Goal: Obtain resource: Obtain resource

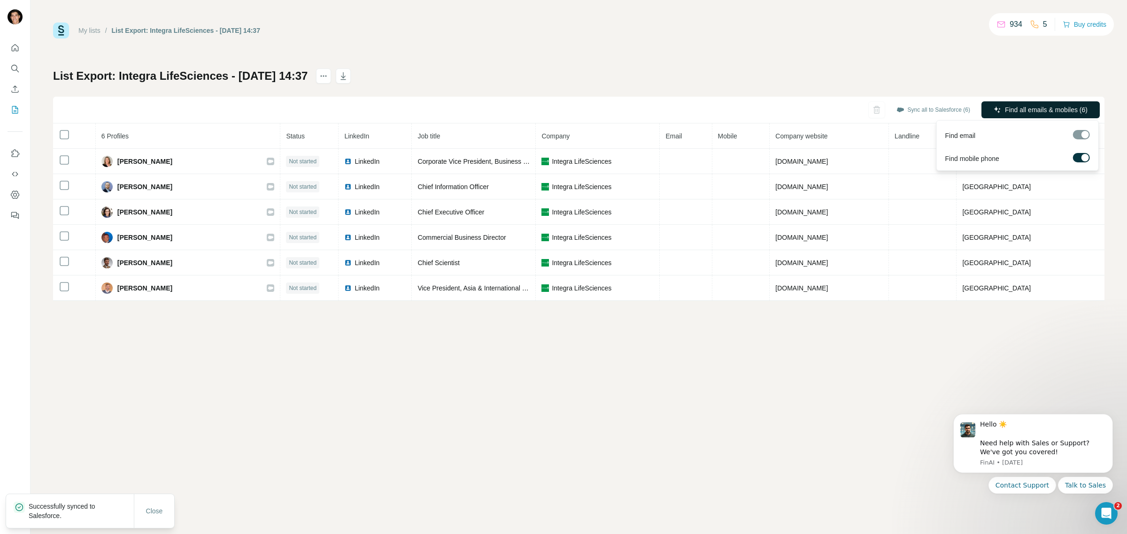
click at [1020, 106] on span "Find all emails & mobiles (6)" at bounding box center [1046, 109] width 83 height 9
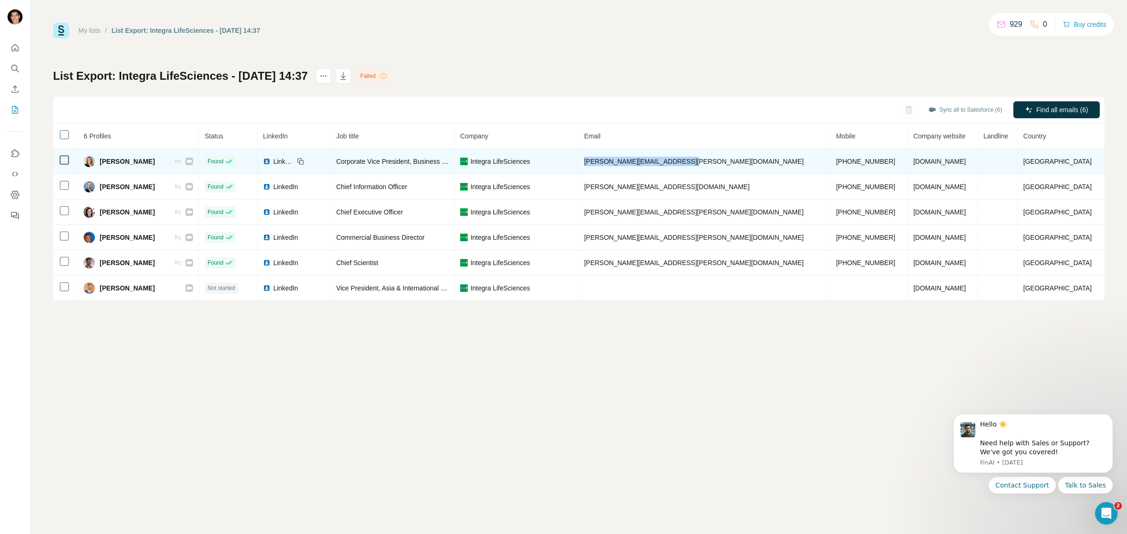
drag, startPoint x: 627, startPoint y: 163, endPoint x: 735, endPoint y: 165, distance: 107.5
click at [735, 165] on td "andrea.caruso@integralife.com" at bounding box center [704, 161] width 252 height 25
copy span "andrea.caruso@integralife.com"
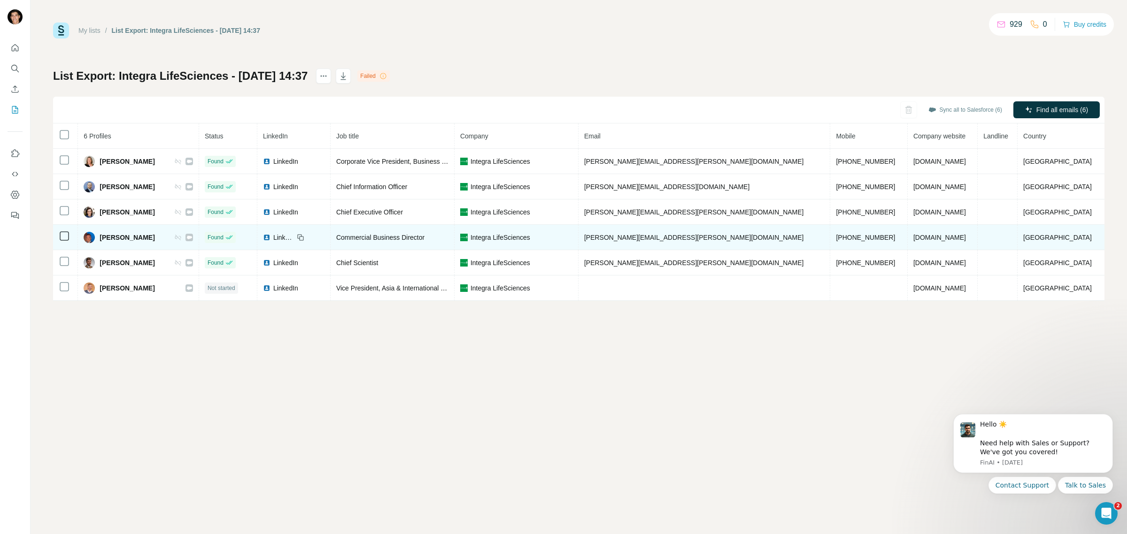
drag, startPoint x: 533, startPoint y: 401, endPoint x: 749, endPoint y: 243, distance: 267.6
click at [533, 401] on div "My lists / List Export: Integra LifeSciences - 08/10/2025 14:37 929 0 Buy credi…" at bounding box center [579, 267] width 1096 height 534
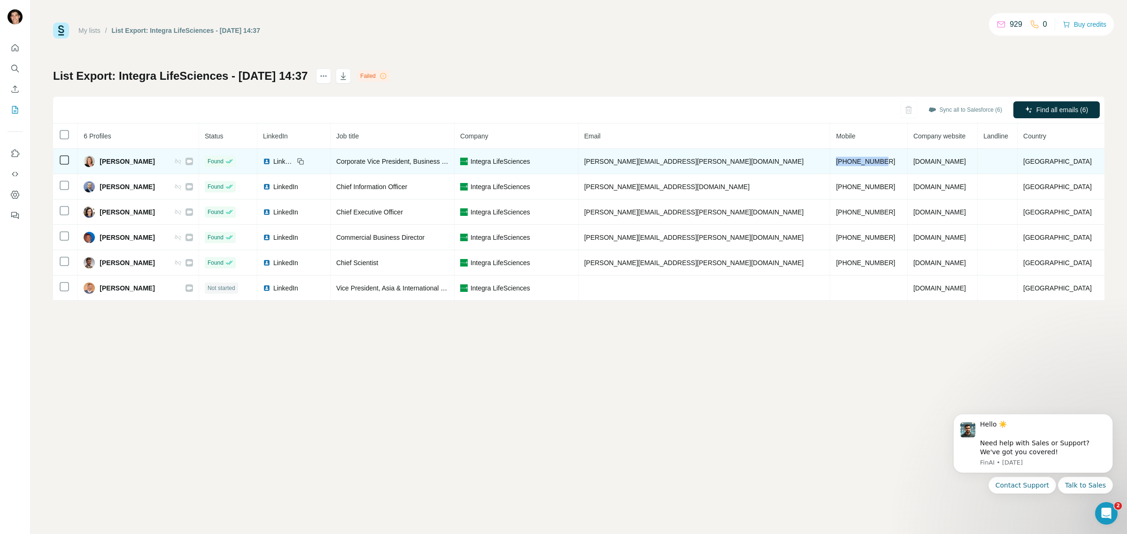
drag, startPoint x: 793, startPoint y: 162, endPoint x: 842, endPoint y: 162, distance: 48.4
click at [842, 162] on td "+15165690121" at bounding box center [868, 161] width 77 height 25
copy span "+15165690121"
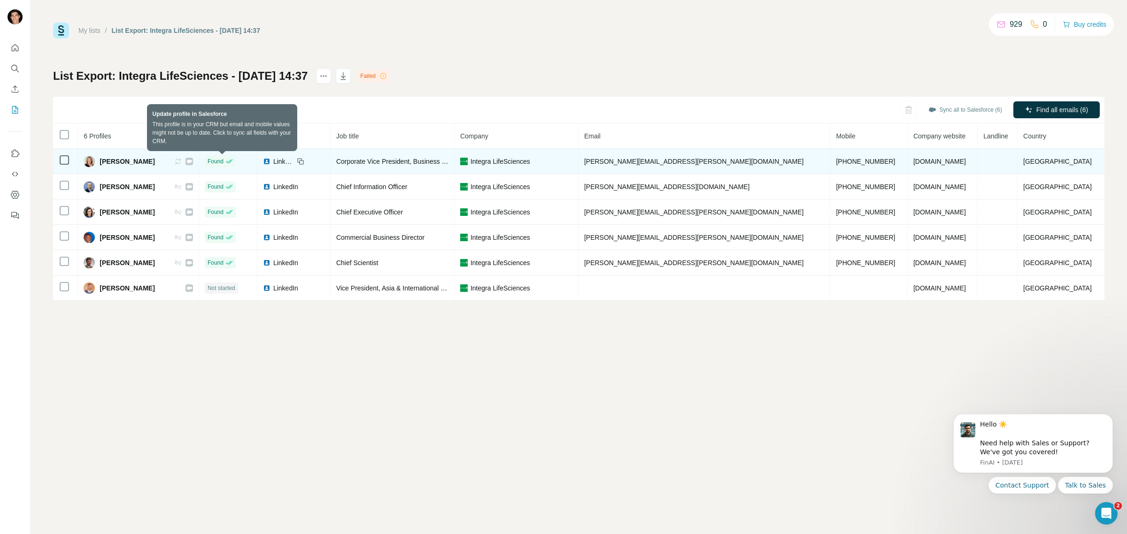
click at [182, 160] on icon at bounding box center [178, 162] width 8 height 8
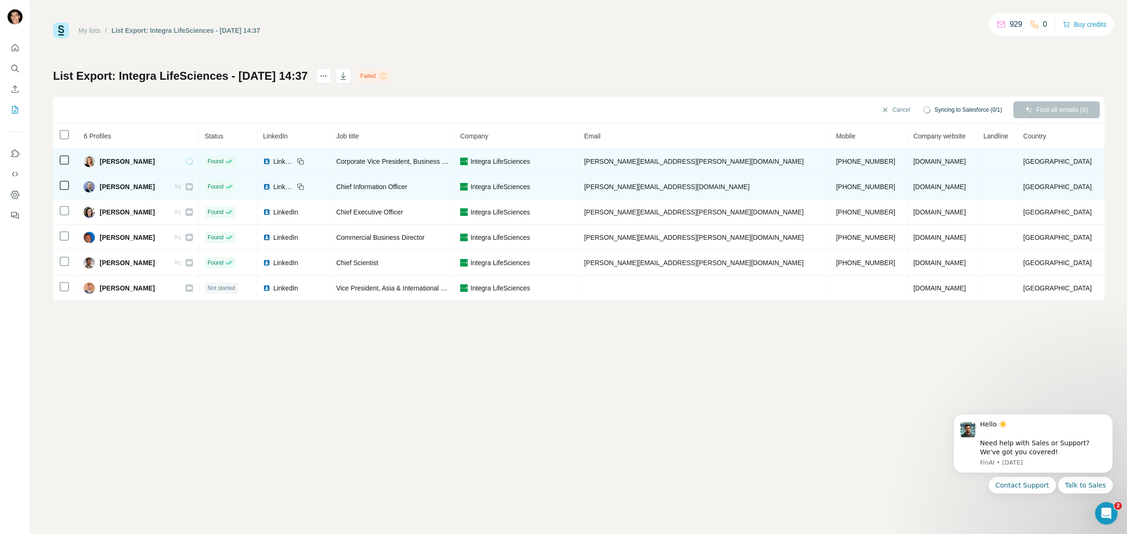
click at [182, 188] on icon at bounding box center [178, 187] width 8 height 8
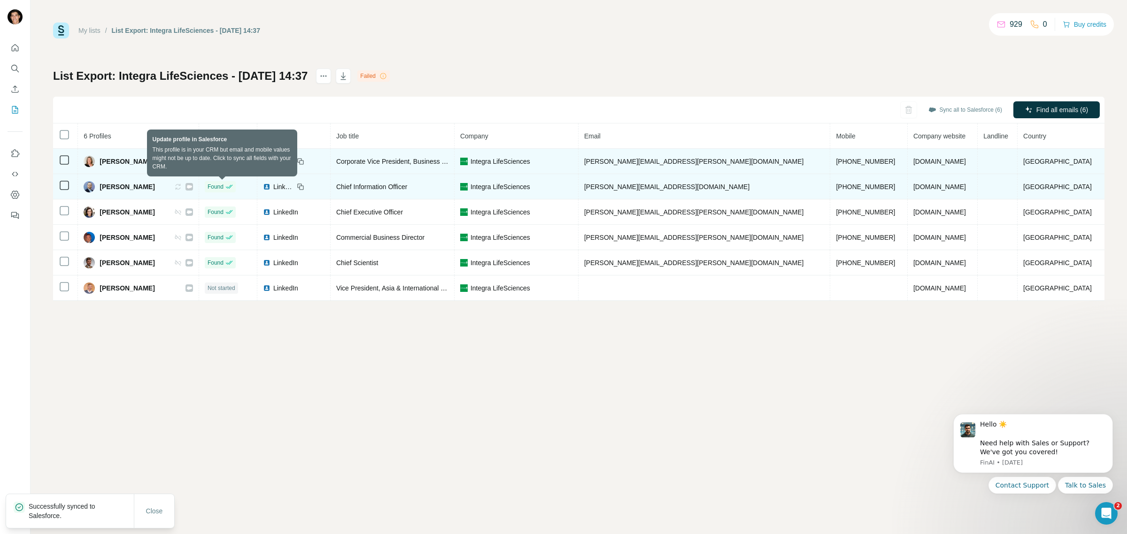
click at [182, 184] on icon at bounding box center [178, 187] width 8 height 8
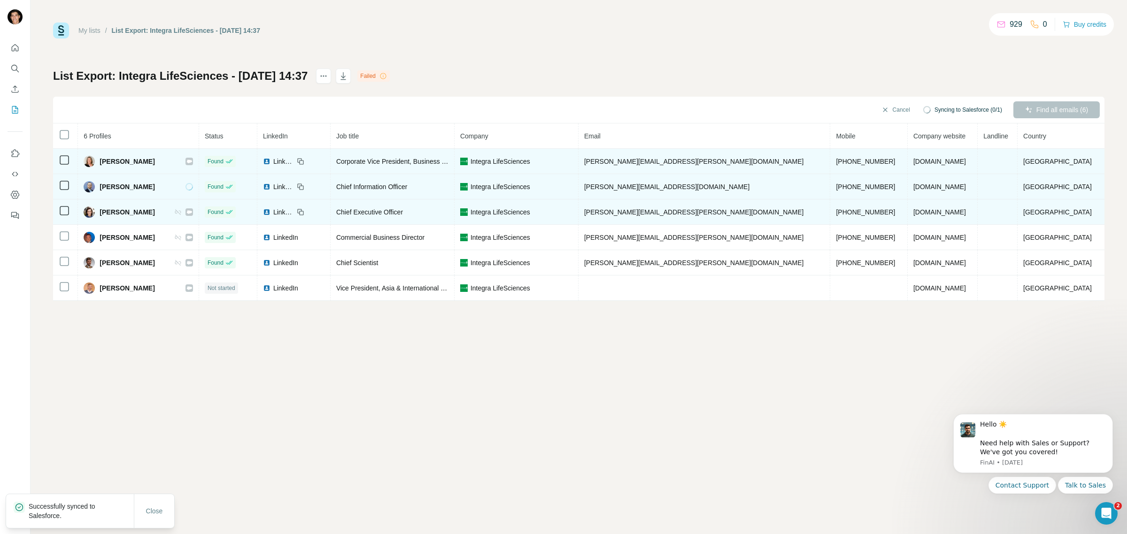
click at [177, 213] on icon at bounding box center [176, 211] width 2 height 3
click at [182, 212] on icon at bounding box center [178, 212] width 8 height 8
click at [182, 210] on icon at bounding box center [178, 212] width 8 height 8
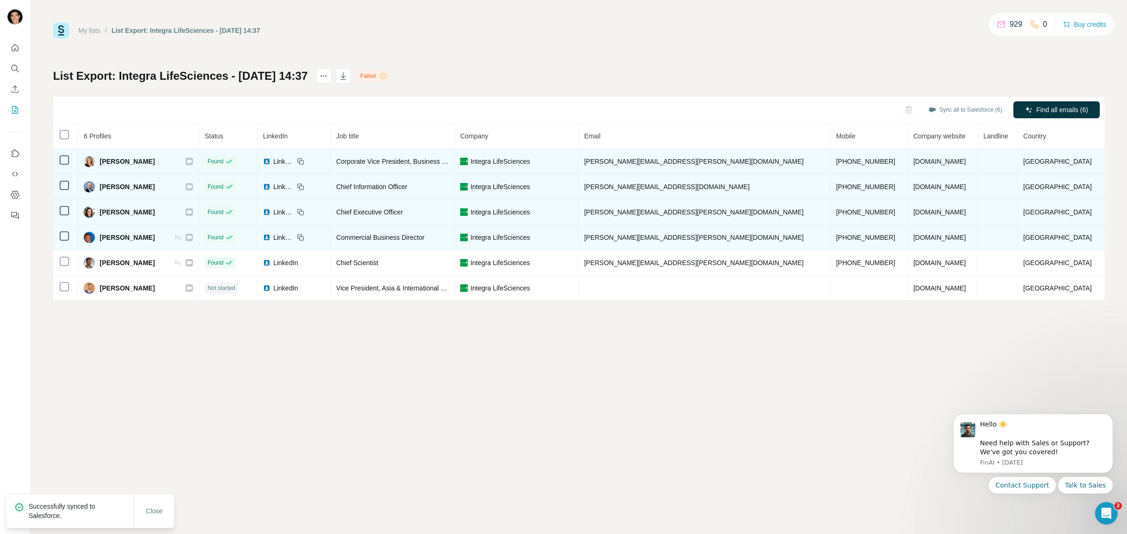
click at [182, 240] on icon at bounding box center [178, 238] width 8 height 8
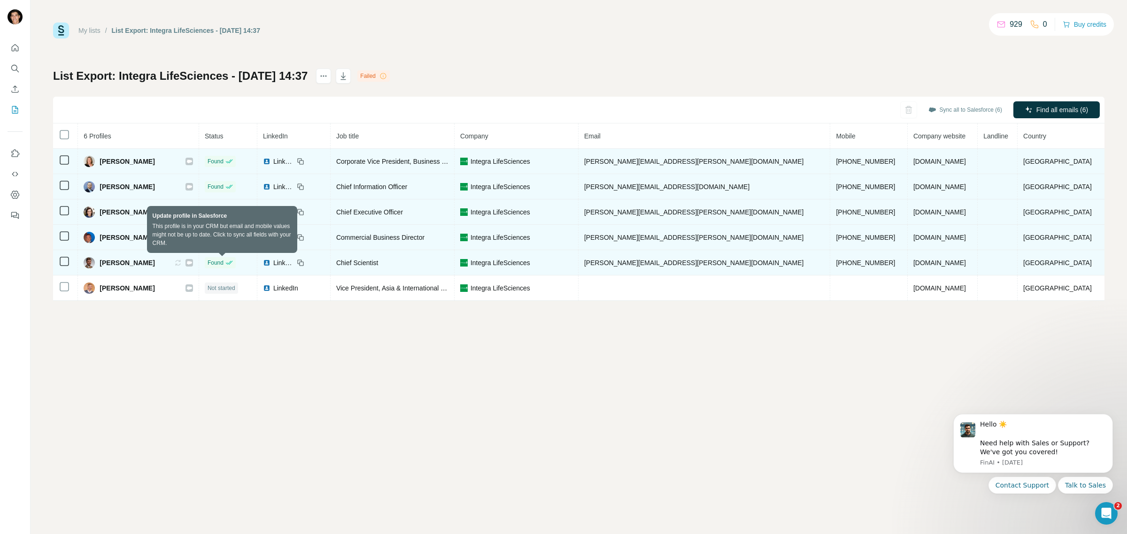
click at [182, 263] on icon at bounding box center [178, 263] width 8 height 8
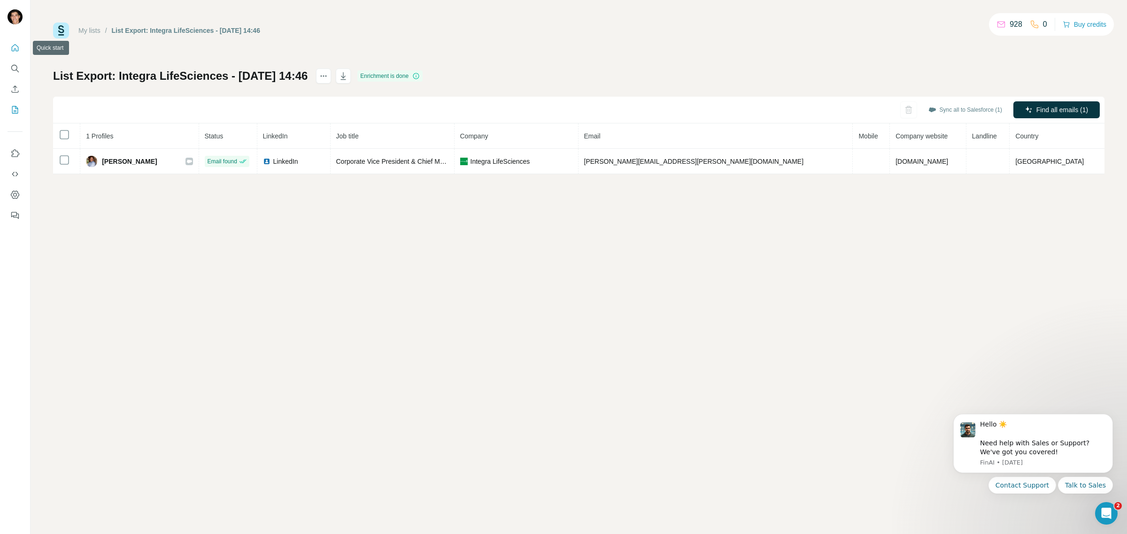
click at [18, 50] on icon "Quick start" at bounding box center [15, 47] width 7 height 7
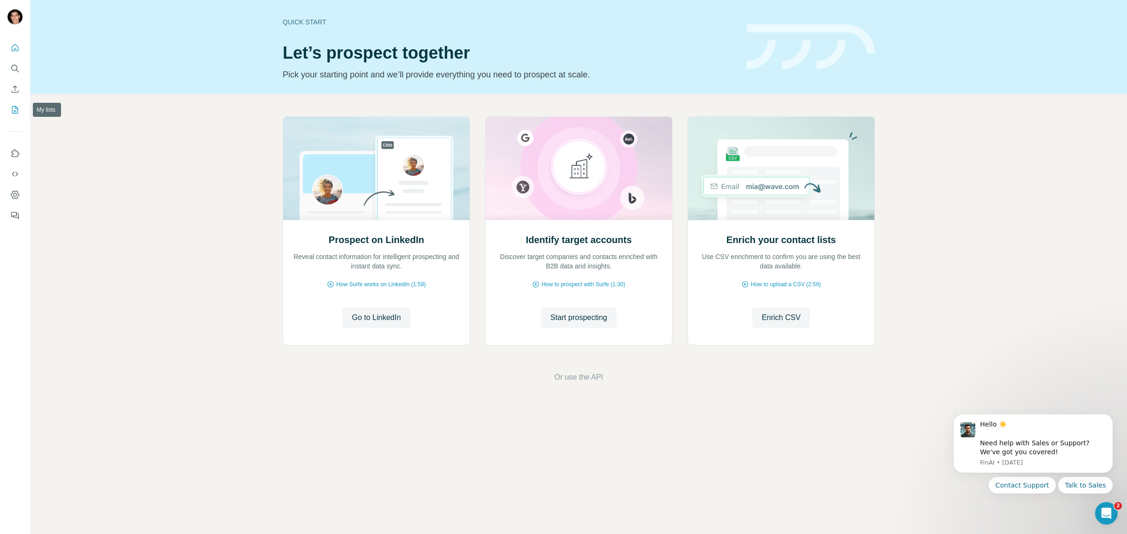
click at [19, 111] on icon "My lists" at bounding box center [14, 109] width 9 height 9
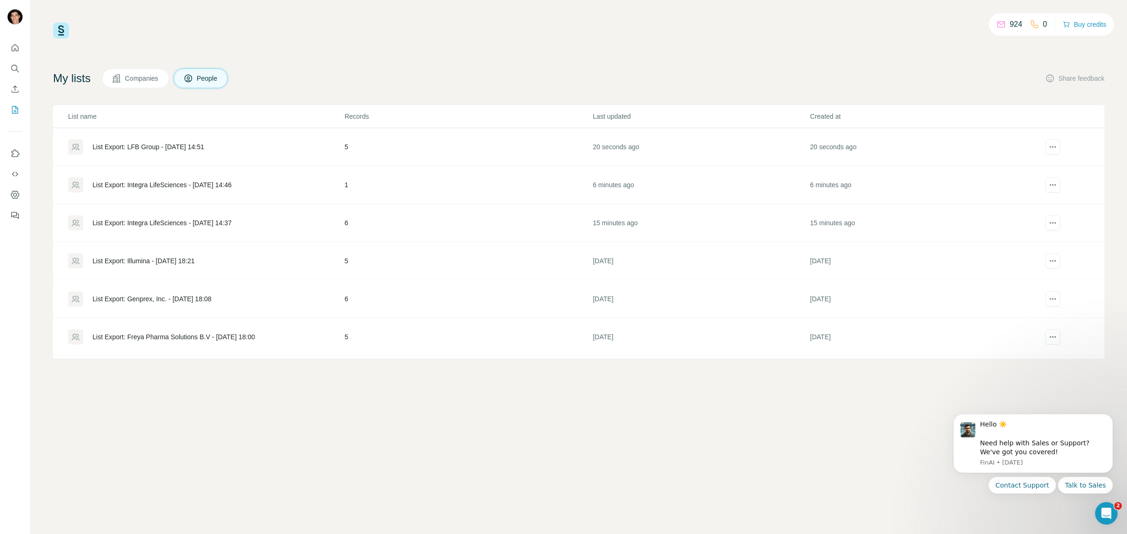
click at [170, 150] on div "List Export: LFB Group - [DATE] 14:51" at bounding box center [148, 146] width 112 height 9
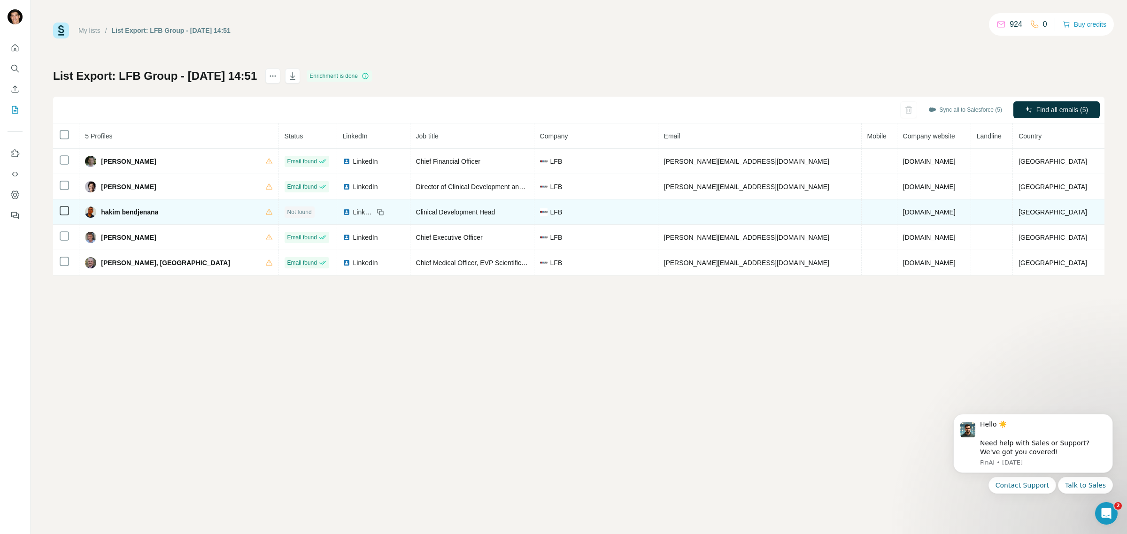
click at [710, 210] on td at bounding box center [759, 212] width 203 height 25
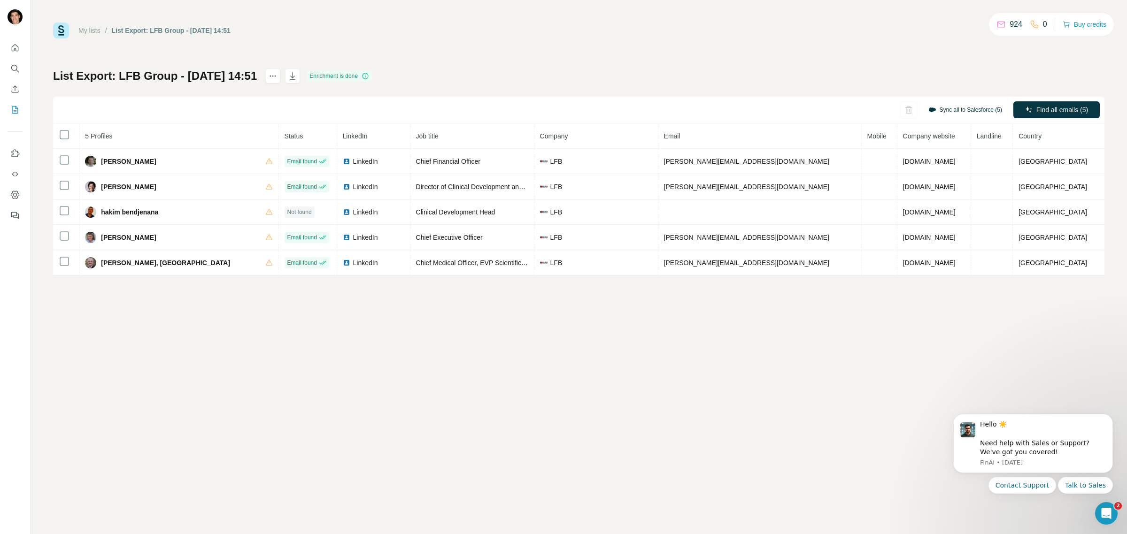
click at [946, 110] on button "Sync all to Salesforce (5)" at bounding box center [965, 110] width 87 height 14
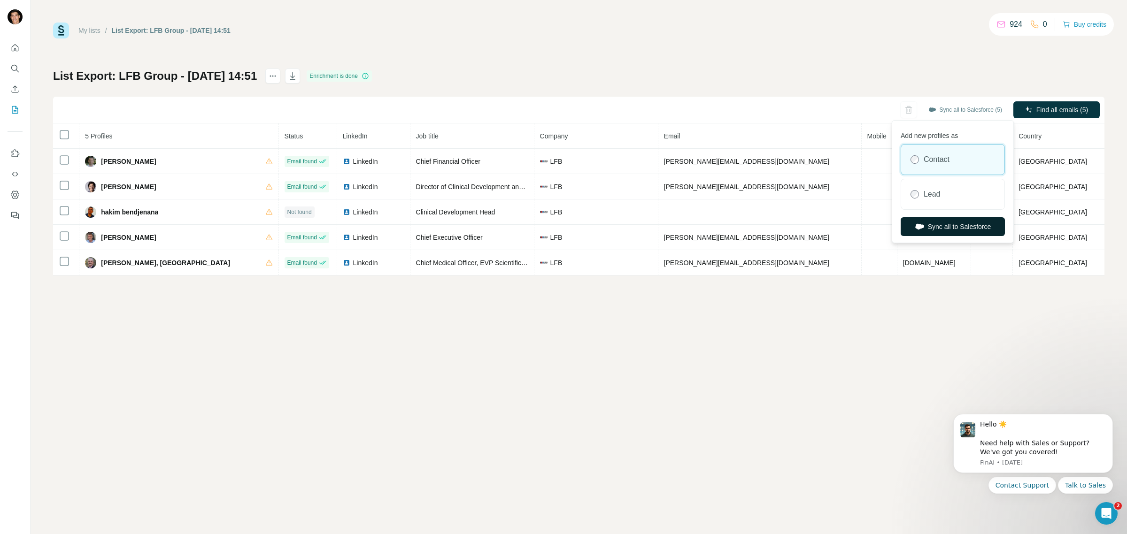
click at [936, 231] on button "Sync all to Salesforce" at bounding box center [952, 226] width 104 height 19
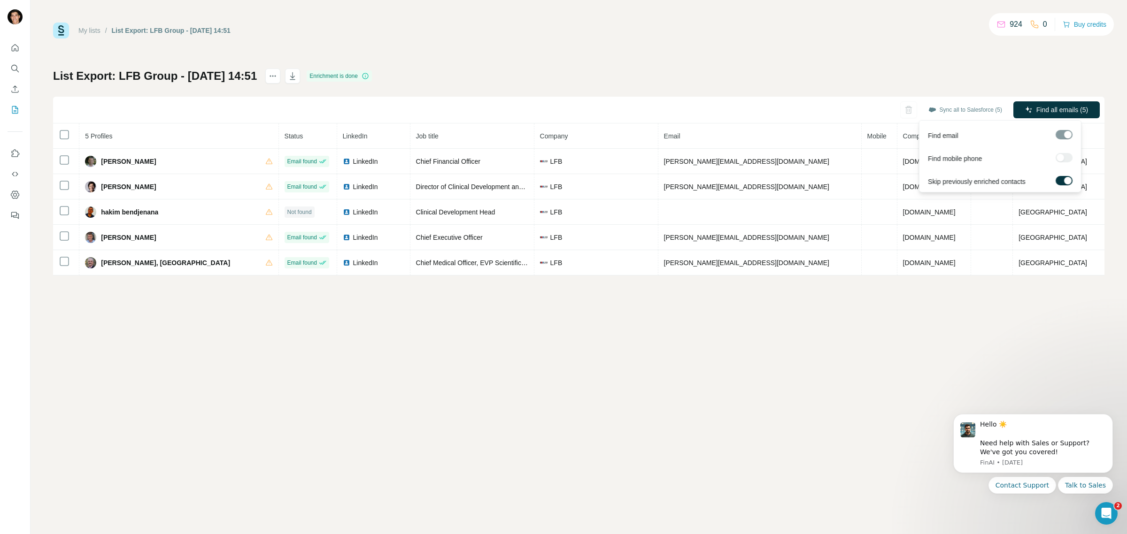
click at [1074, 108] on span "Find all emails (5)" at bounding box center [1062, 109] width 52 height 9
click at [277, 79] on icon "actions" at bounding box center [272, 75] width 9 height 9
click at [301, 433] on div "My lists / List Export: LFB Group - 08/10/2025 14:51 924 0 Buy credits List Exp…" at bounding box center [579, 267] width 1096 height 534
click at [915, 110] on icon "button" at bounding box center [916, 110] width 2 height 3
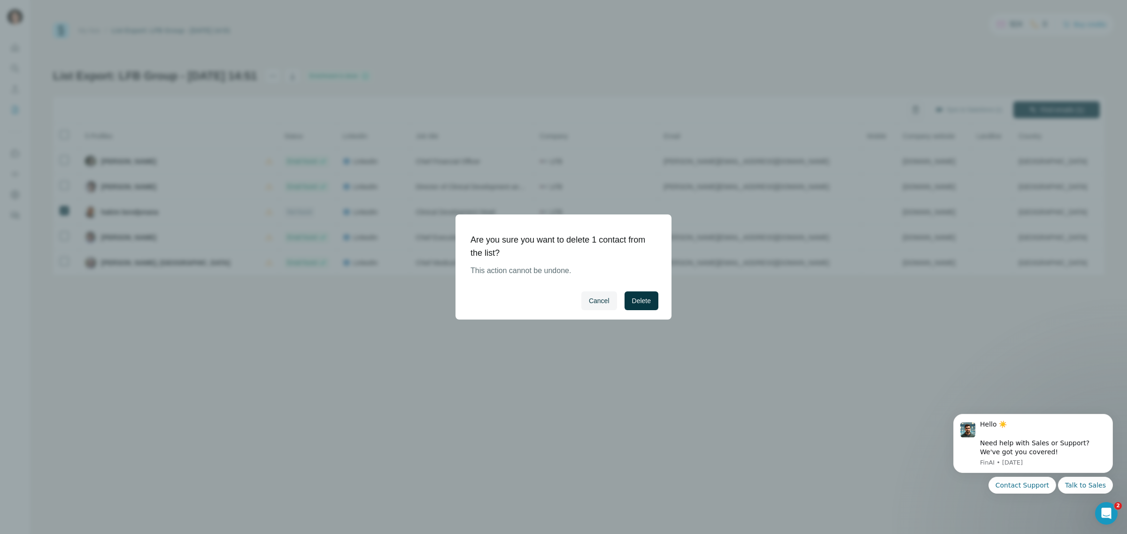
click at [628, 300] on button "Delete" at bounding box center [641, 301] width 34 height 19
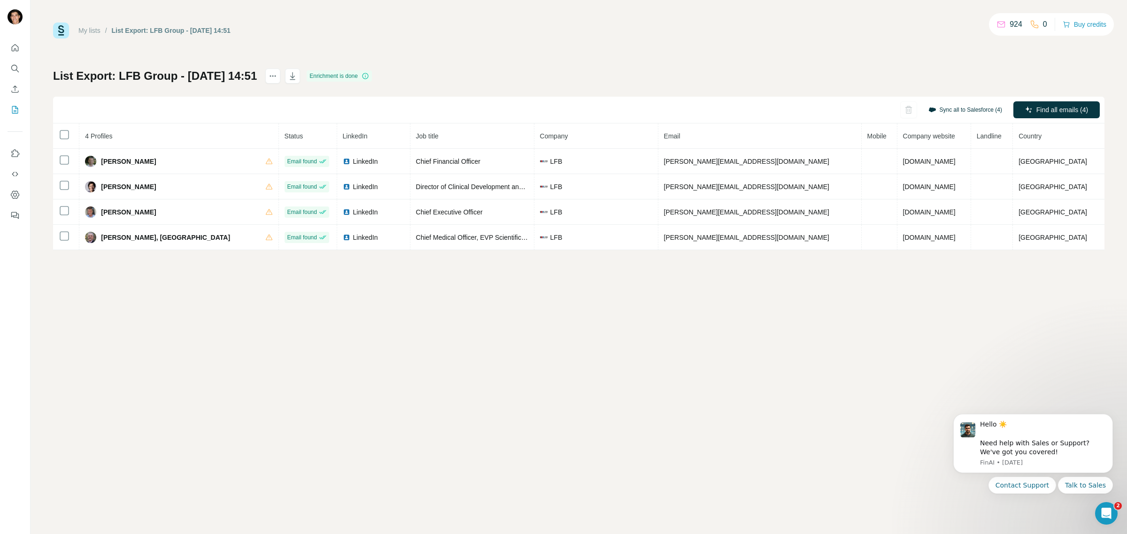
click at [941, 112] on button "Sync all to Salesforce (4)" at bounding box center [965, 110] width 87 height 14
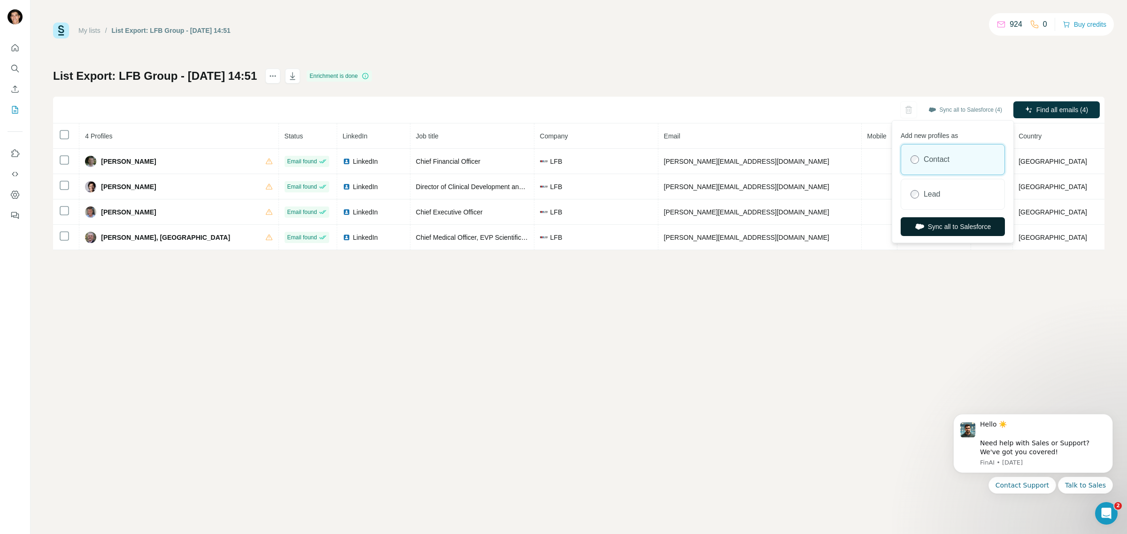
click at [947, 231] on button "Sync all to Salesforce" at bounding box center [952, 226] width 104 height 19
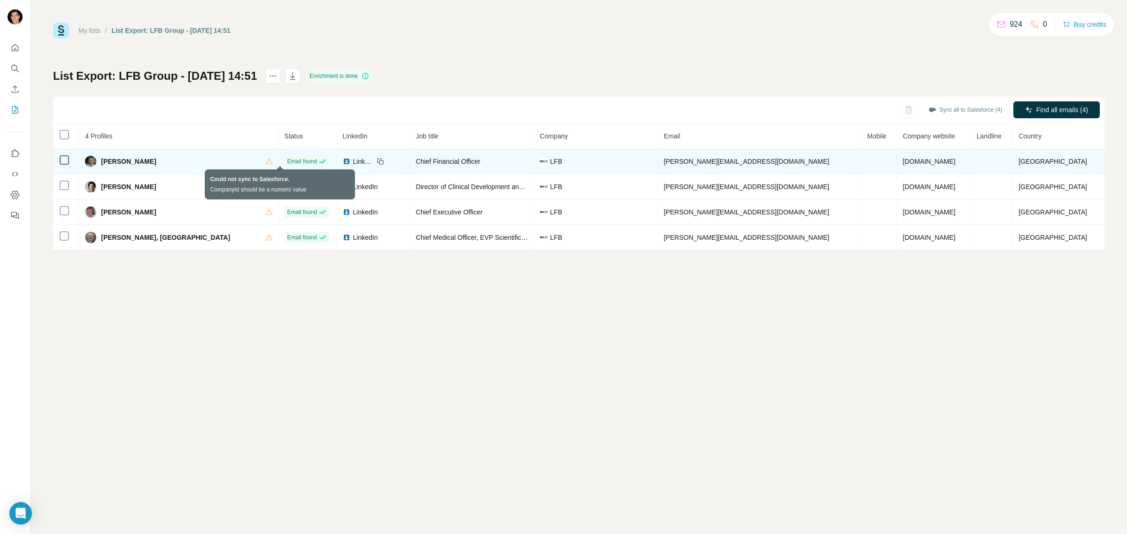
click at [273, 165] on icon at bounding box center [269, 162] width 8 height 8
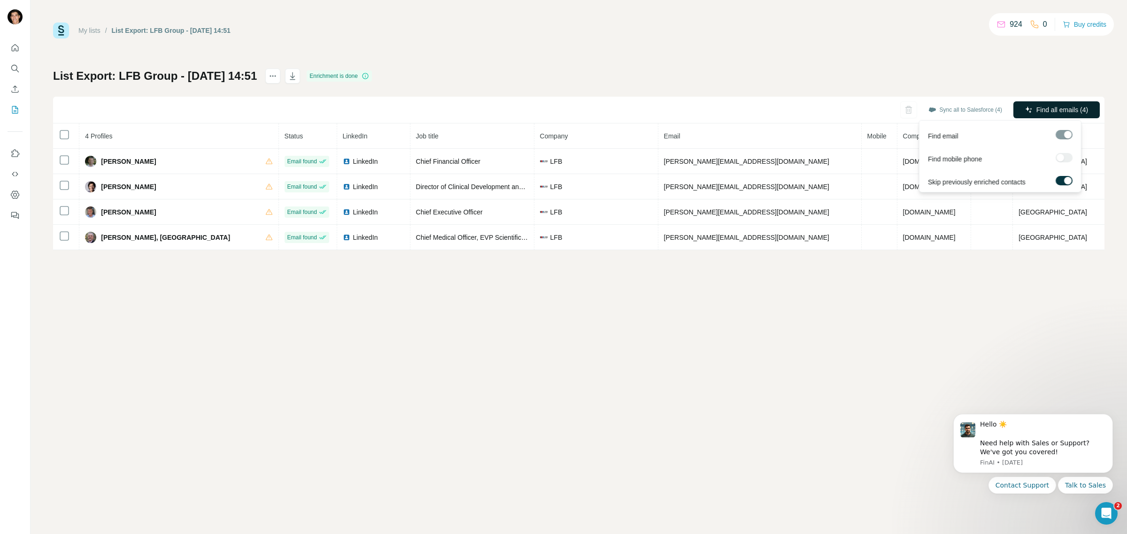
click at [1078, 112] on span "Find all emails (4)" at bounding box center [1062, 109] width 52 height 9
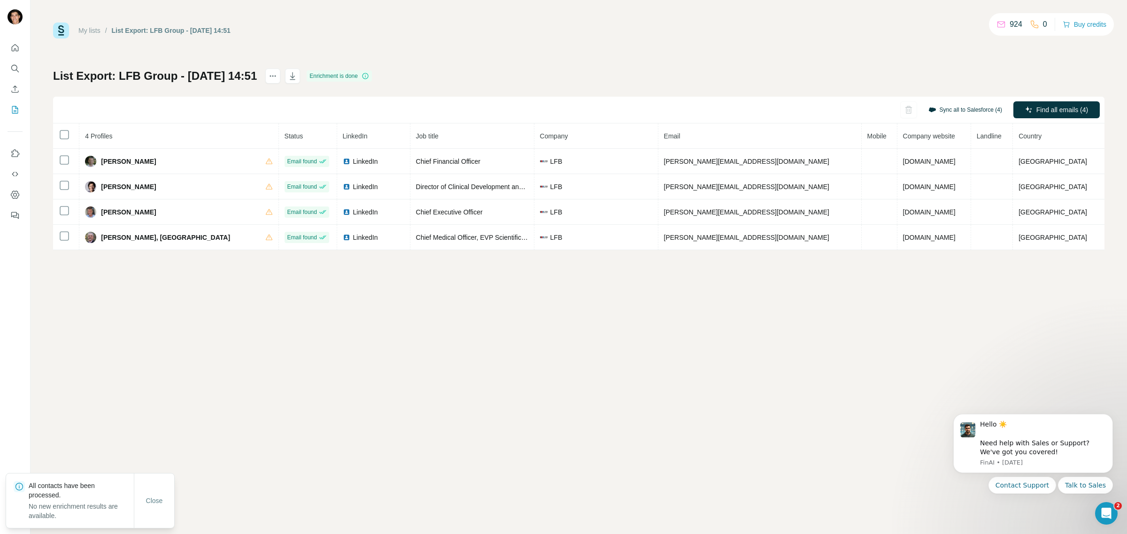
click at [947, 109] on button "Sync all to Salesforce (4)" at bounding box center [965, 110] width 87 height 14
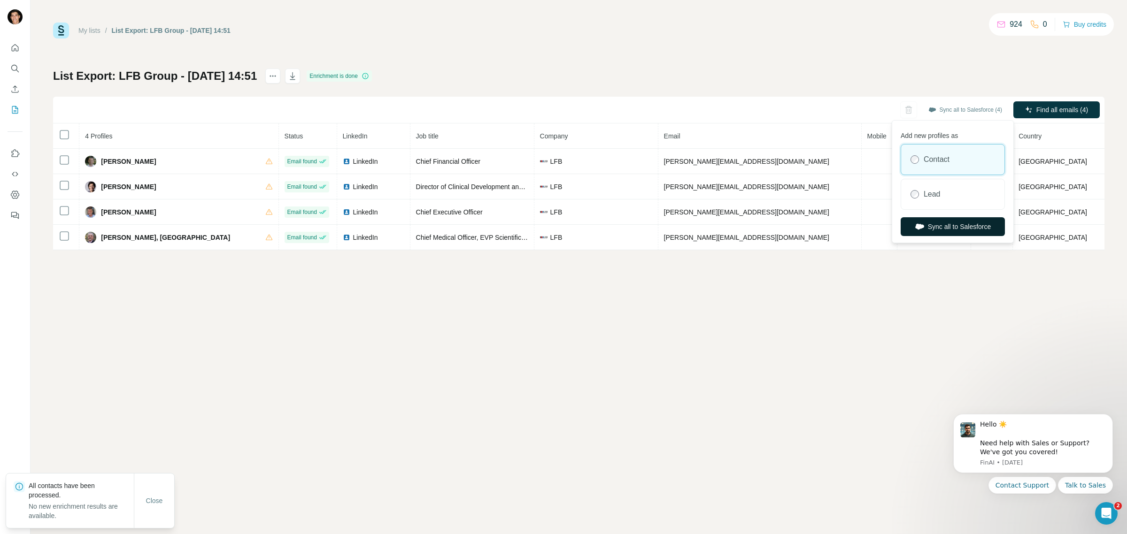
click at [922, 225] on button "Sync all to Salesforce" at bounding box center [952, 226] width 104 height 19
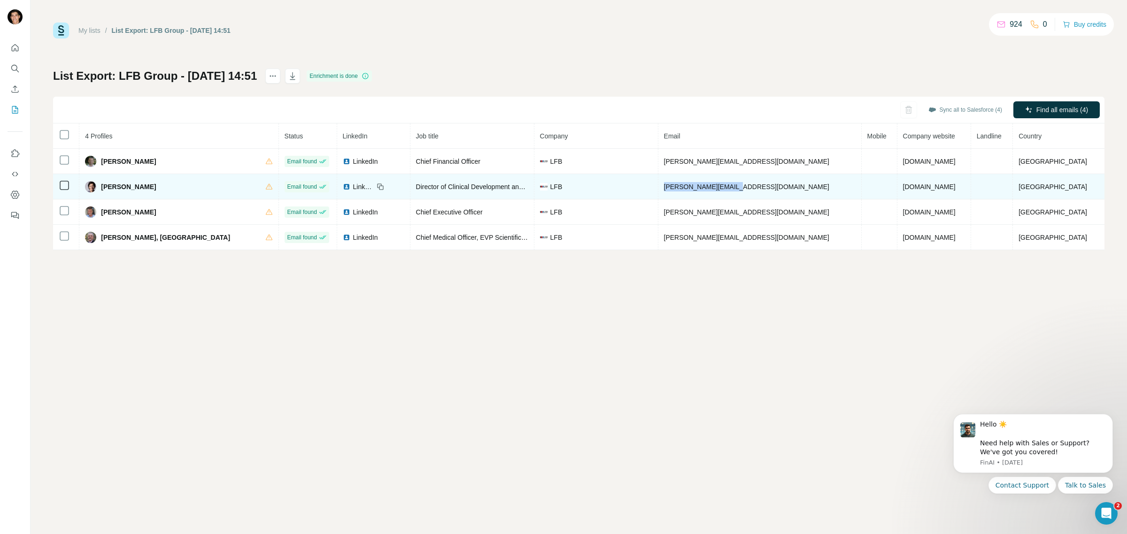
drag, startPoint x: 676, startPoint y: 188, endPoint x: 750, endPoint y: 189, distance: 74.2
click at [750, 189] on td "evelyne.sauty@lfb.fr" at bounding box center [759, 186] width 203 height 25
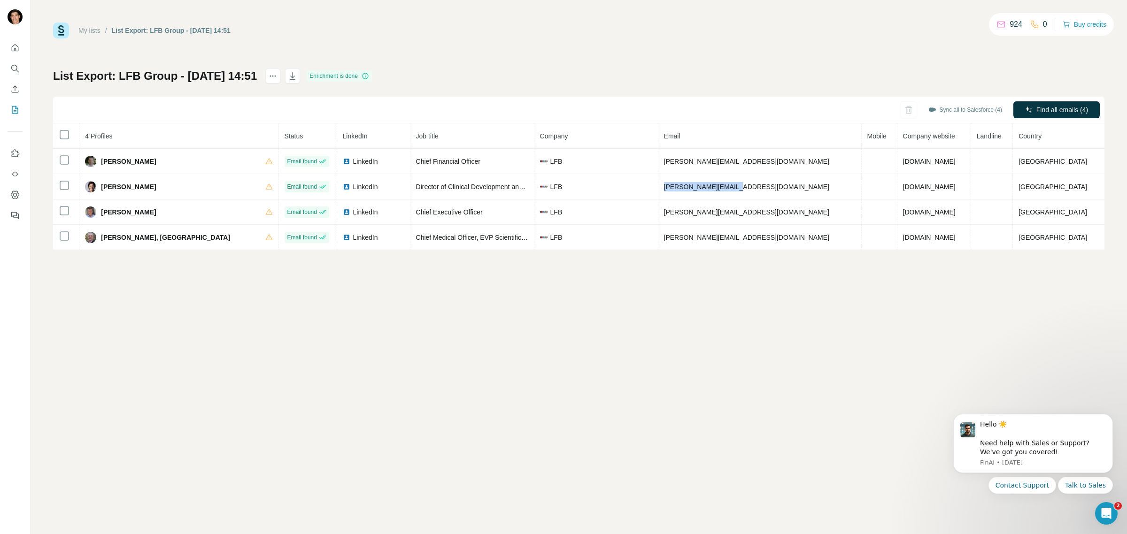
copy span "evelyne.sauty@lfb.fr"
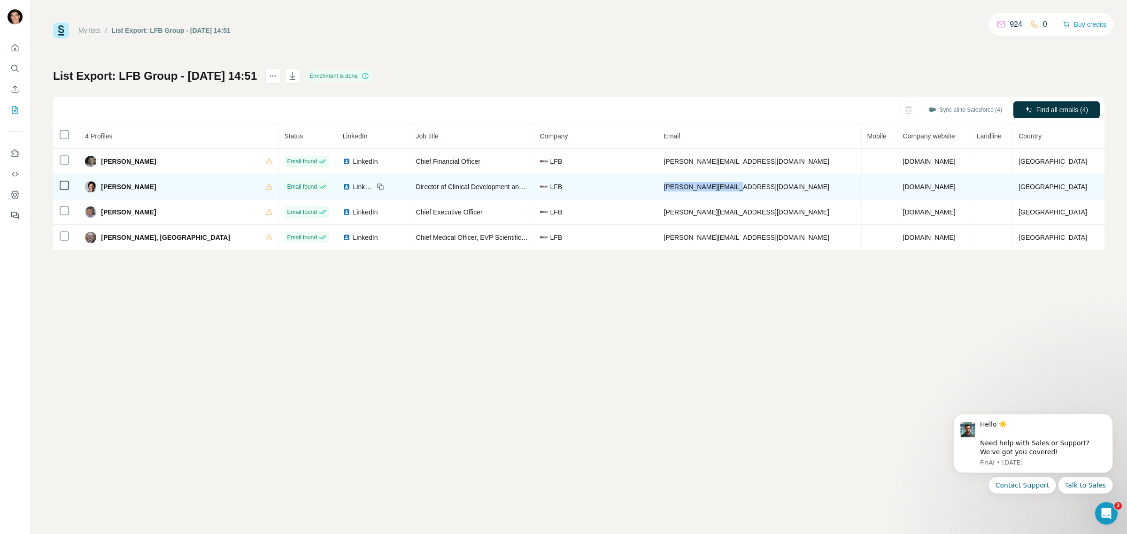
copy span "evelyne.sauty@lfb.fr"
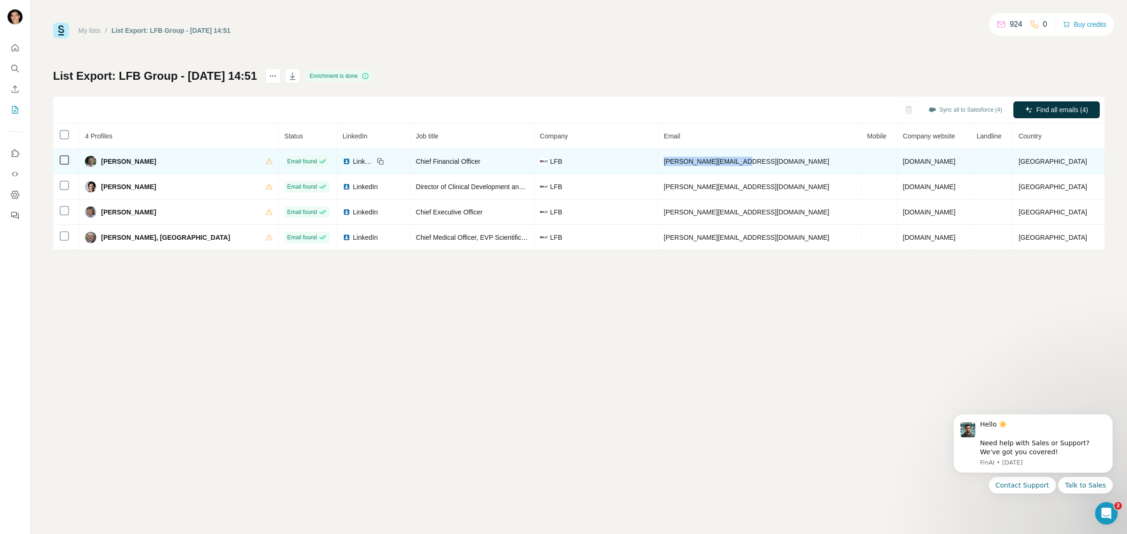
drag, startPoint x: 674, startPoint y: 162, endPoint x: 765, endPoint y: 163, distance: 91.1
click at [765, 163] on td "bruno.demiribel@lfb.fr" at bounding box center [759, 161] width 203 height 25
copy span "bruno.demiribel@lfb.fr"
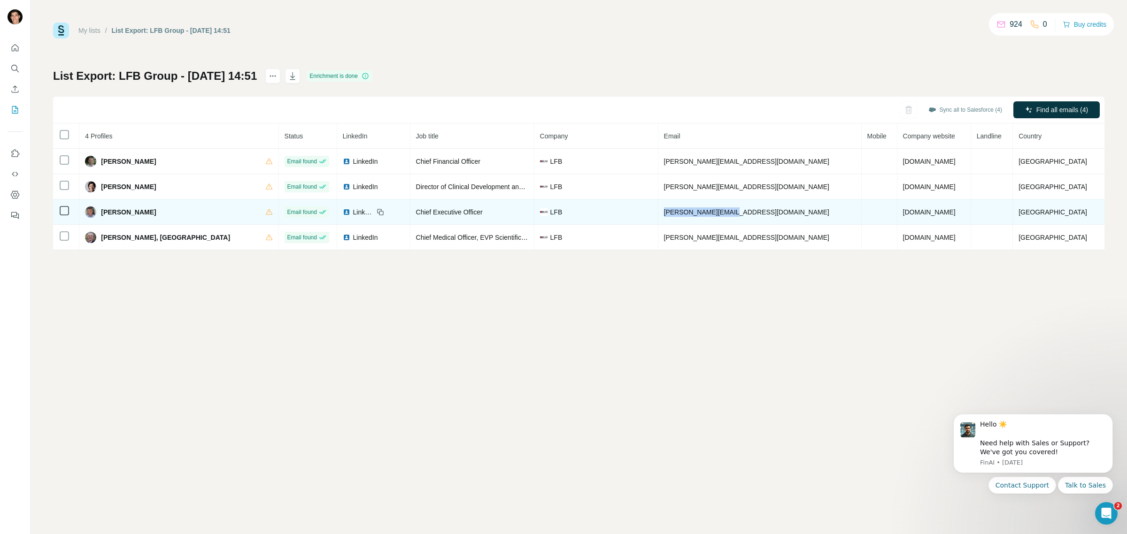
drag, startPoint x: 674, startPoint y: 212, endPoint x: 736, endPoint y: 212, distance: 62.0
click at [736, 212] on span "jacques.brom@lfb.fr" at bounding box center [746, 212] width 165 height 8
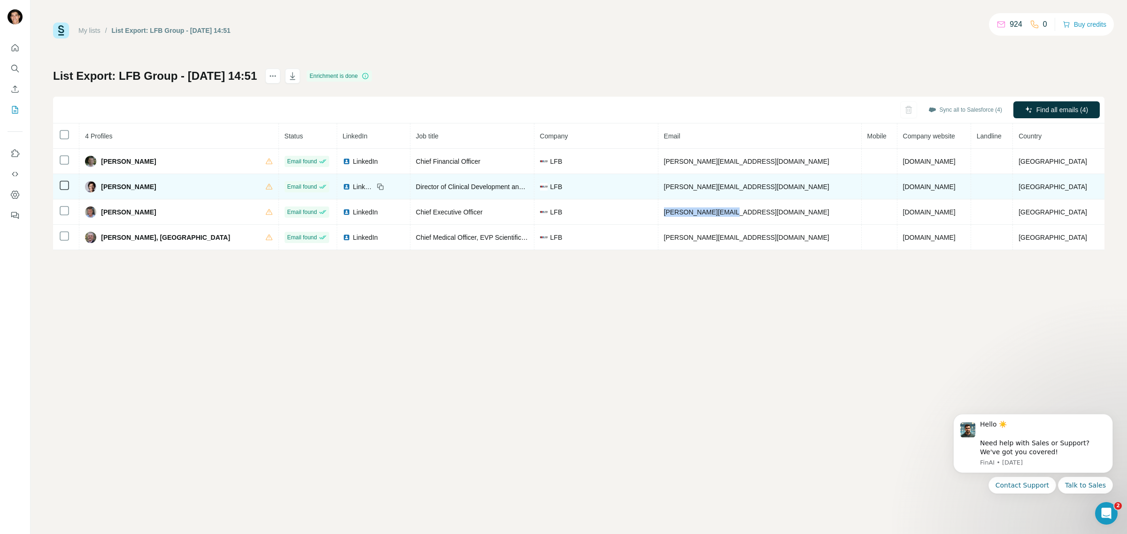
copy span "jacques.brom@lfb.fr"
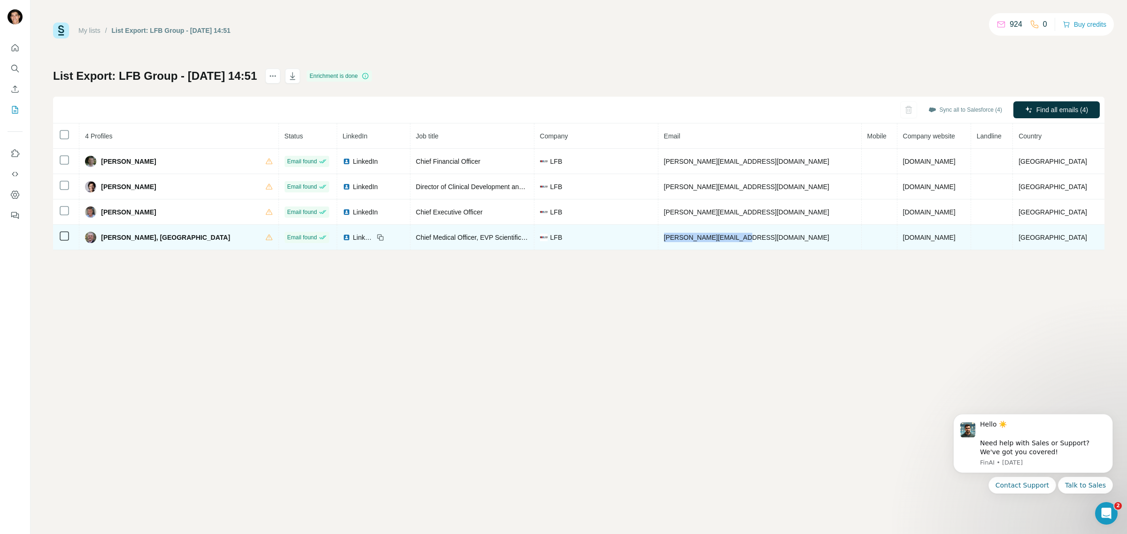
drag, startPoint x: 675, startPoint y: 240, endPoint x: 754, endPoint y: 240, distance: 79.3
click at [754, 240] on td "karen.pinachyan@lfb.fr" at bounding box center [759, 237] width 203 height 25
copy span "karen.pinachyan@lfb.fr"
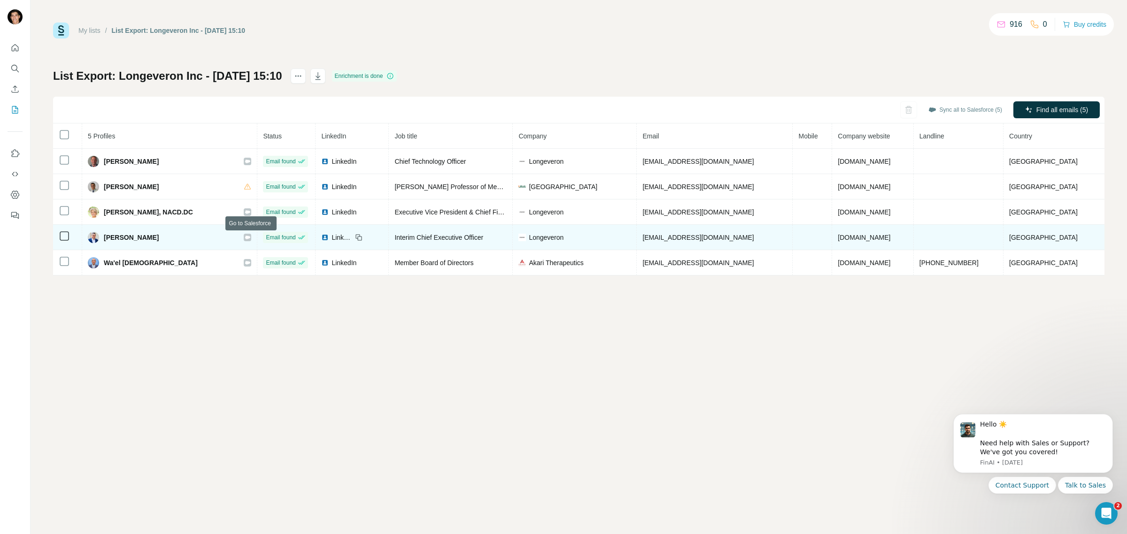
click at [250, 240] on icon at bounding box center [248, 238] width 6 height 8
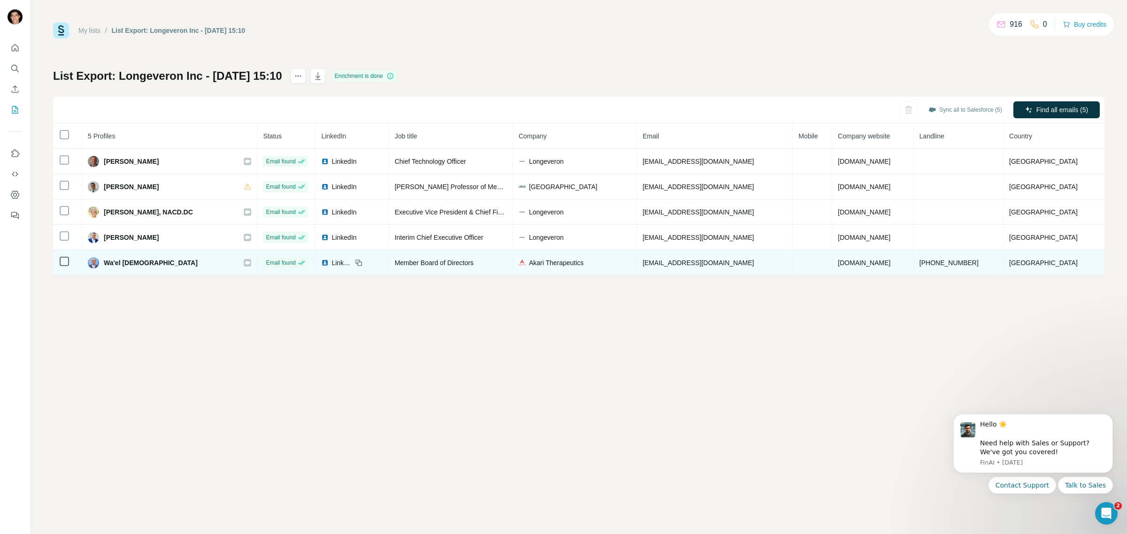
click at [248, 263] on div at bounding box center [248, 263] width 8 height 8
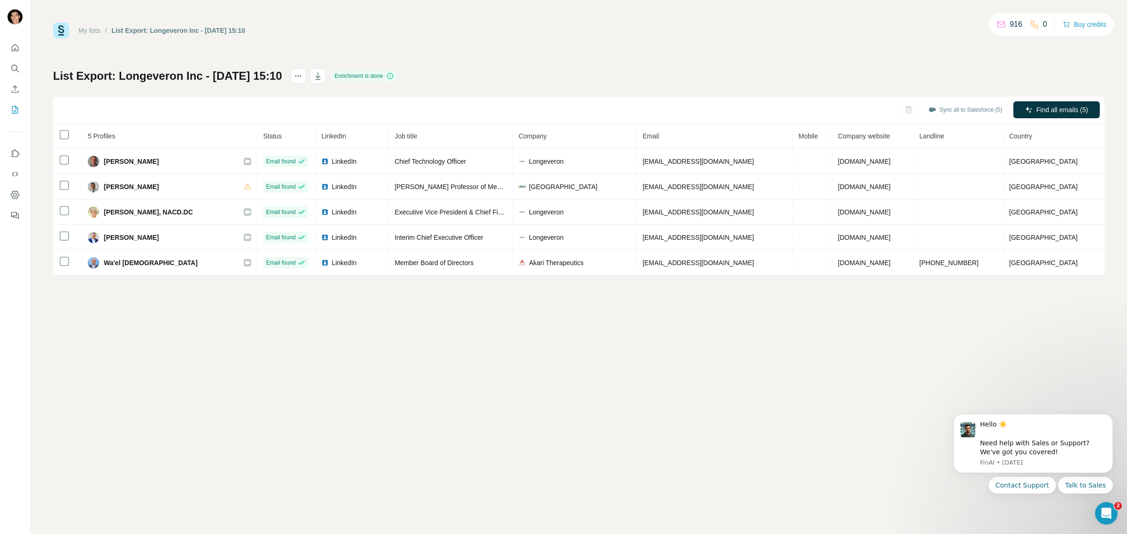
click at [446, 383] on div "My lists / List Export: Longeveron Inc - 08/10/2025 15:10 916 0 Buy credits Lis…" at bounding box center [579, 267] width 1096 height 534
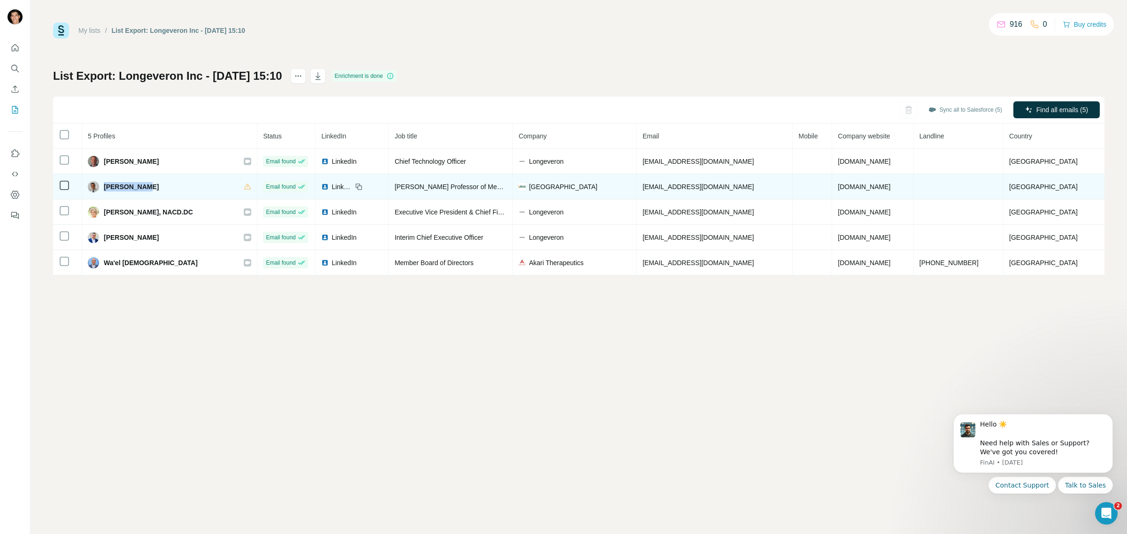
drag, startPoint x: 108, startPoint y: 187, endPoint x: 155, endPoint y: 189, distance: 47.0
click at [155, 189] on div "Joshua Hare" at bounding box center [169, 186] width 163 height 11
copy span "Joshua Hare"
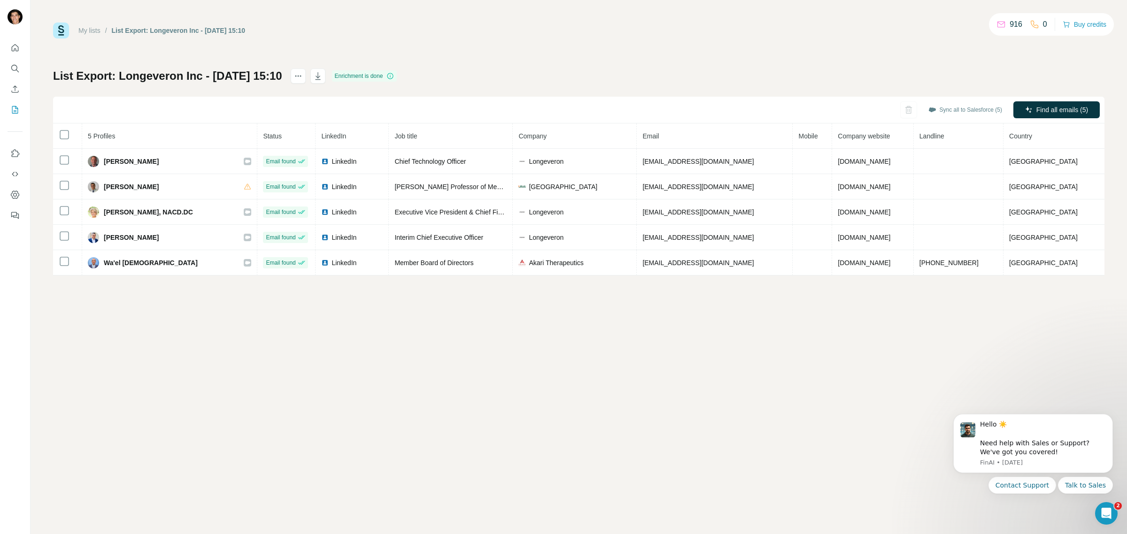
click at [212, 395] on div "My lists / List Export: Longeveron Inc - 08/10/2025 15:10 916 0 Buy credits Lis…" at bounding box center [579, 267] width 1096 height 534
click at [628, 366] on div "My lists / List Export: Longeveron Inc - 08/10/2025 15:10 916 0 Buy credits Lis…" at bounding box center [579, 267] width 1096 height 534
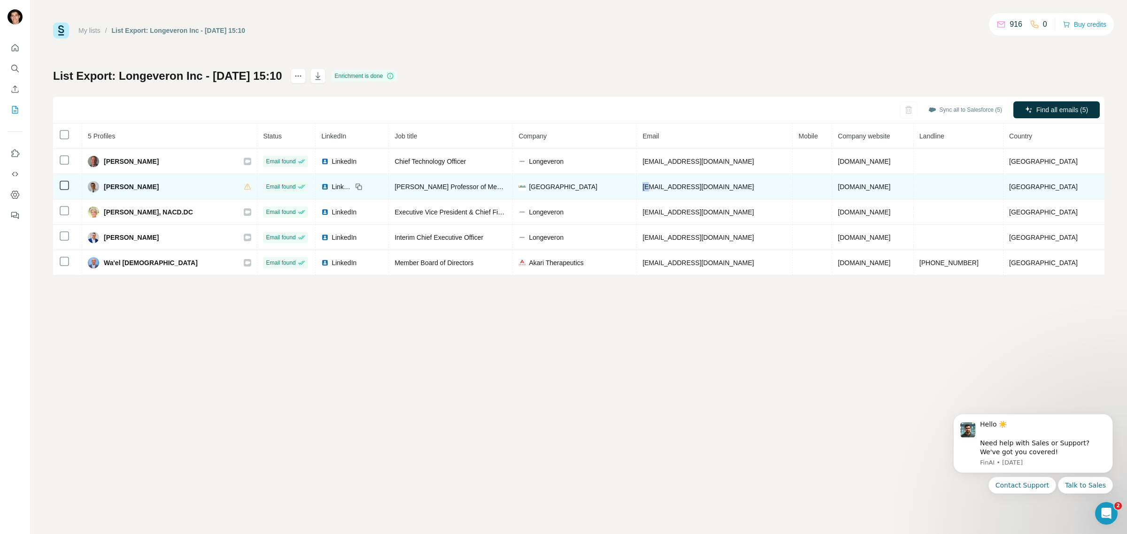
drag, startPoint x: 647, startPoint y: 188, endPoint x: 653, endPoint y: 188, distance: 5.6
click at [653, 188] on span "jhare@miami.edu" at bounding box center [697, 187] width 111 height 8
click at [646, 188] on td "jhare@miami.edu" at bounding box center [715, 186] width 156 height 25
drag, startPoint x: 646, startPoint y: 188, endPoint x: 715, endPoint y: 189, distance: 69.0
click at [715, 189] on td "jhare@miami.edu" at bounding box center [715, 186] width 156 height 25
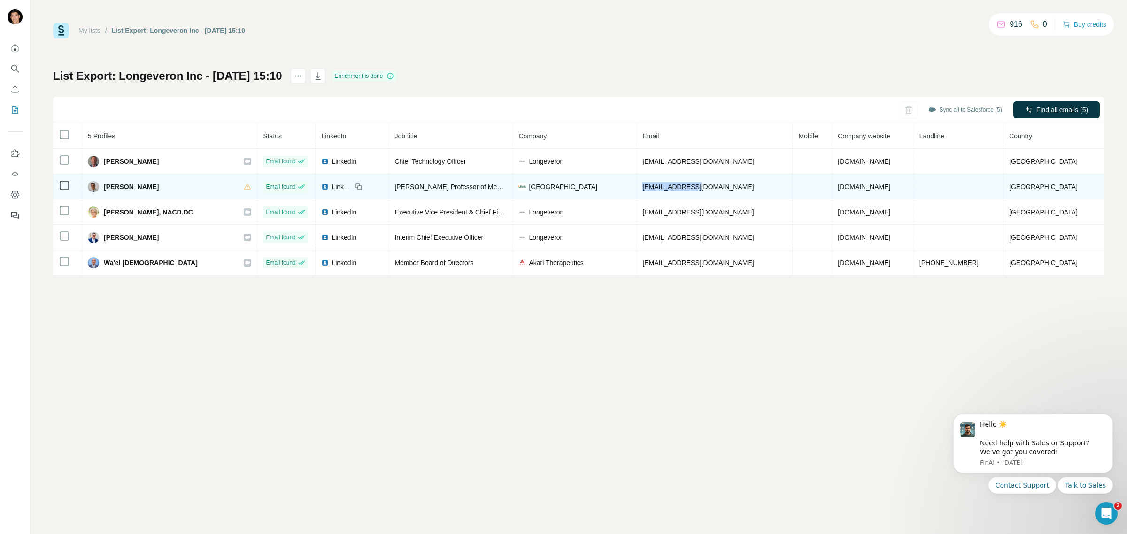
copy span "jhare@miami.edu"
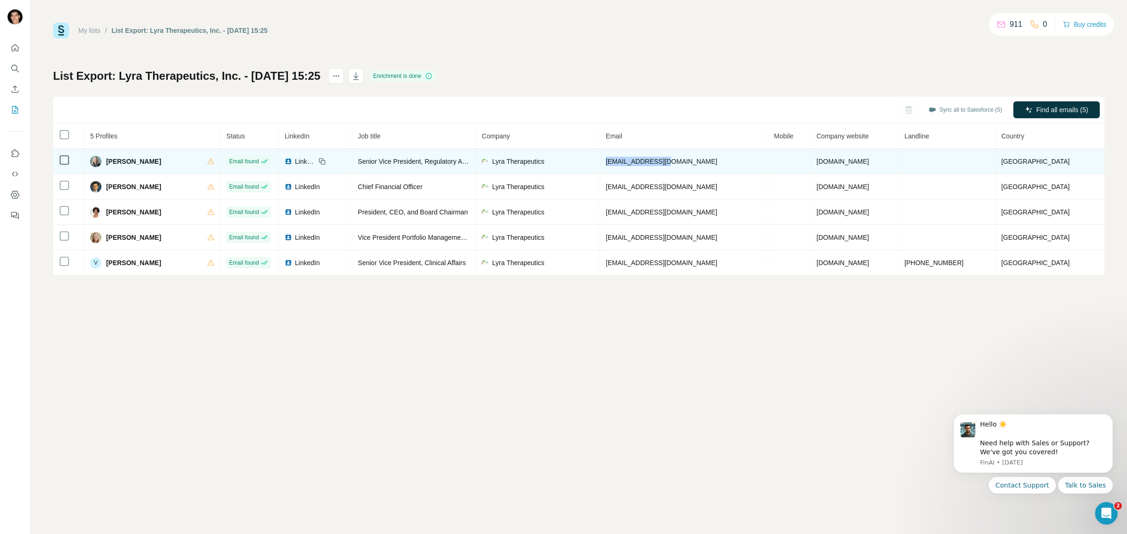
drag, startPoint x: 635, startPoint y: 163, endPoint x: 707, endPoint y: 163, distance: 71.8
click at [707, 163] on td "[EMAIL_ADDRESS][DOMAIN_NAME]" at bounding box center [684, 161] width 168 height 25
copy span "[EMAIL_ADDRESS][DOMAIN_NAME]"
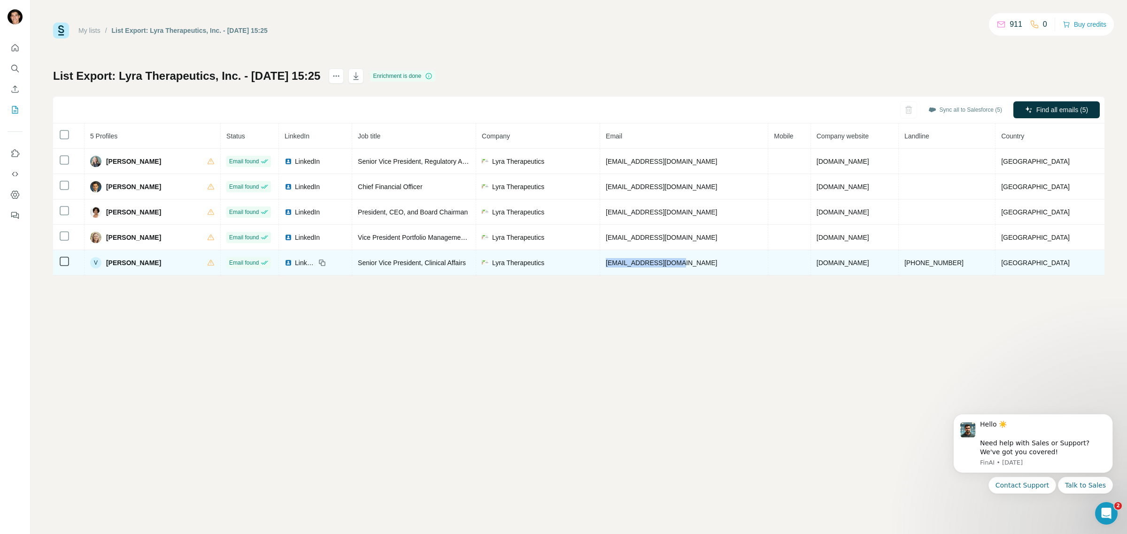
drag, startPoint x: 634, startPoint y: 264, endPoint x: 705, endPoint y: 264, distance: 70.9
click at [705, 264] on td "[EMAIL_ADDRESS][DOMAIN_NAME]" at bounding box center [684, 262] width 168 height 25
copy span "[EMAIL_ADDRESS][DOMAIN_NAME]"
drag, startPoint x: 386, startPoint y: 264, endPoint x: 512, endPoint y: 266, distance: 126.3
click at [512, 266] on tr "V [PERSON_NAME] Email found LinkedIn Senior Vice President, Clinical Affairs Ly…" at bounding box center [578, 262] width 1051 height 25
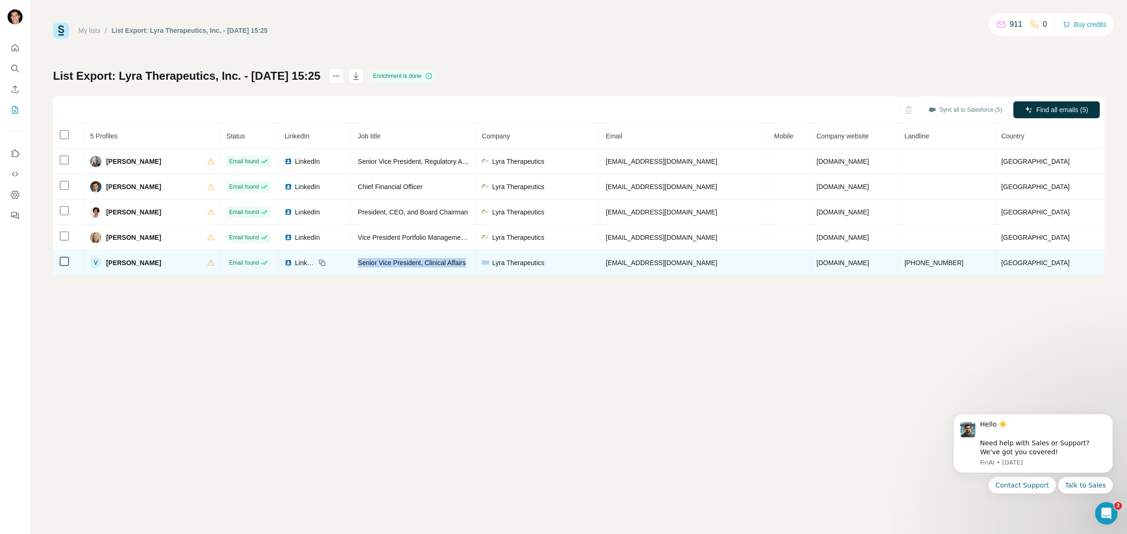
copy span "Senior Vice President, Clinical Affairs"
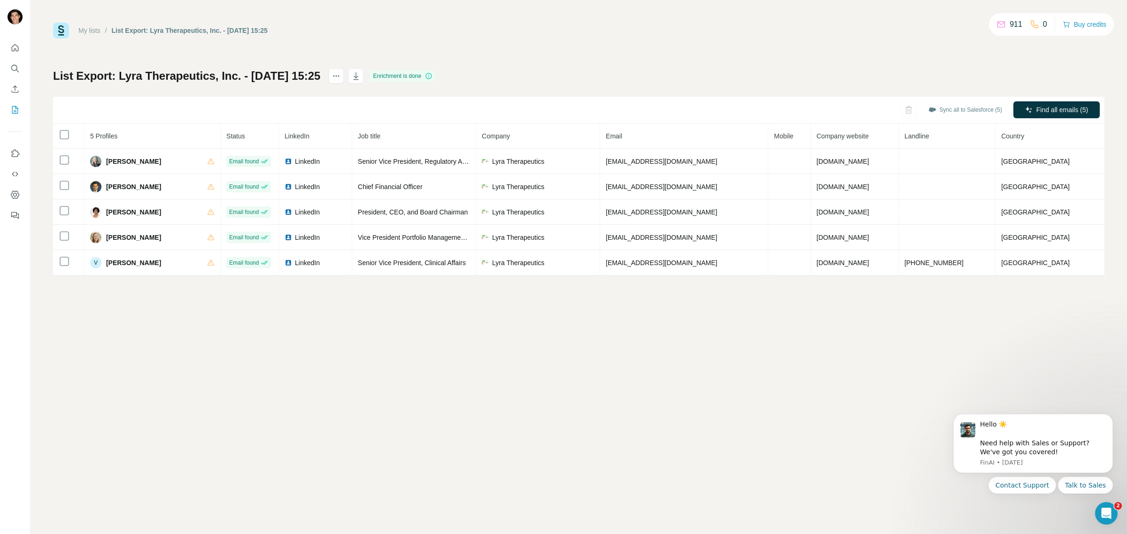
drag, startPoint x: 520, startPoint y: 346, endPoint x: 543, endPoint y: 334, distance: 26.2
click at [520, 346] on div "My lists / List Export: Lyra Therapeutics, Inc. - [DATE] 15:25 911 0 Buy credit…" at bounding box center [579, 267] width 1096 height 534
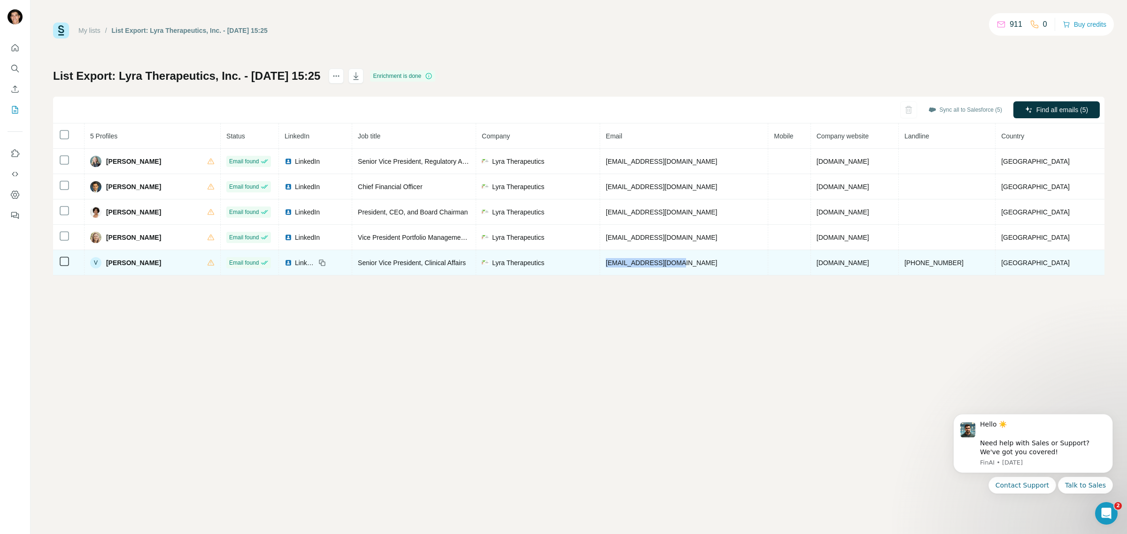
drag, startPoint x: 632, startPoint y: 263, endPoint x: 728, endPoint y: 263, distance: 96.2
click at [728, 263] on td "vbelanger@lyratx.com" at bounding box center [684, 262] width 168 height 25
copy span "vbelanger@lyratx.com"
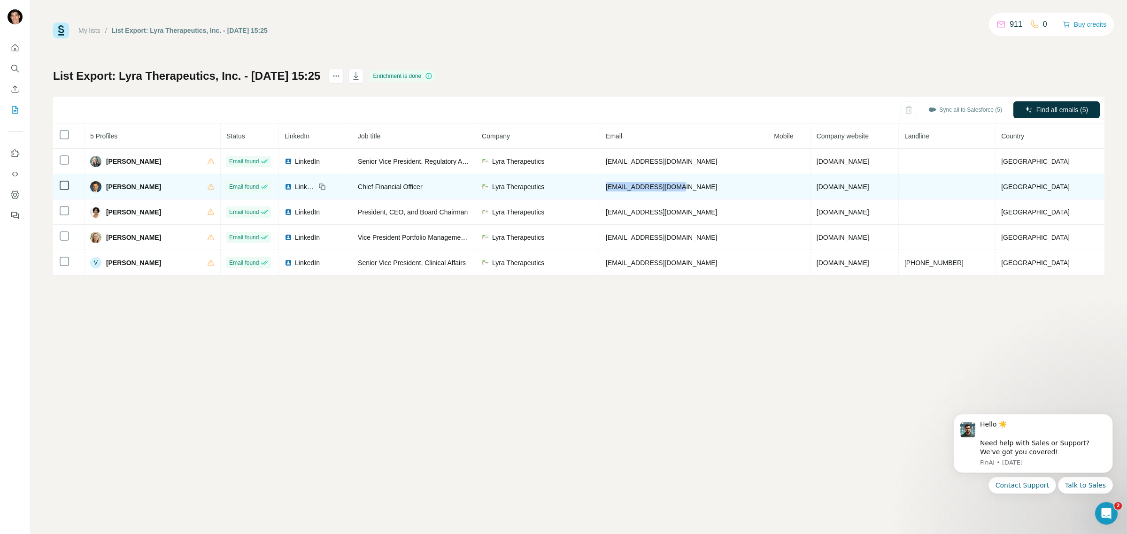
drag, startPoint x: 632, startPoint y: 188, endPoint x: 709, endPoint y: 189, distance: 77.5
click at [709, 189] on td "jcavalier@lyratx.com" at bounding box center [684, 186] width 168 height 25
copy span "jcavalier@lyratx.com"
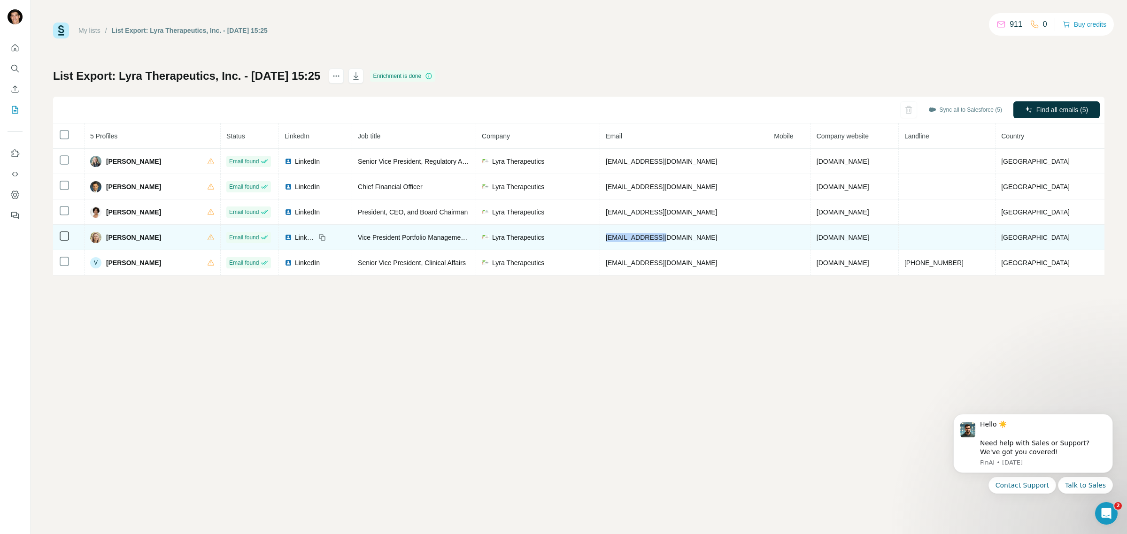
drag, startPoint x: 634, startPoint y: 239, endPoint x: 725, endPoint y: 236, distance: 91.1
click at [725, 236] on td "mhage@lyratx.com" at bounding box center [684, 237] width 168 height 25
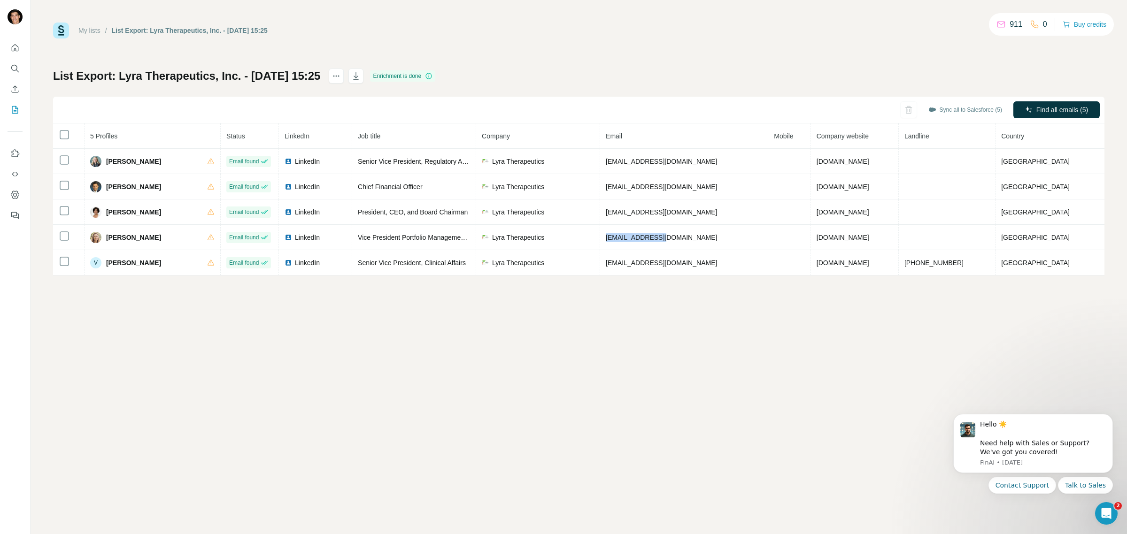
copy span "mhage@lyratx.com"
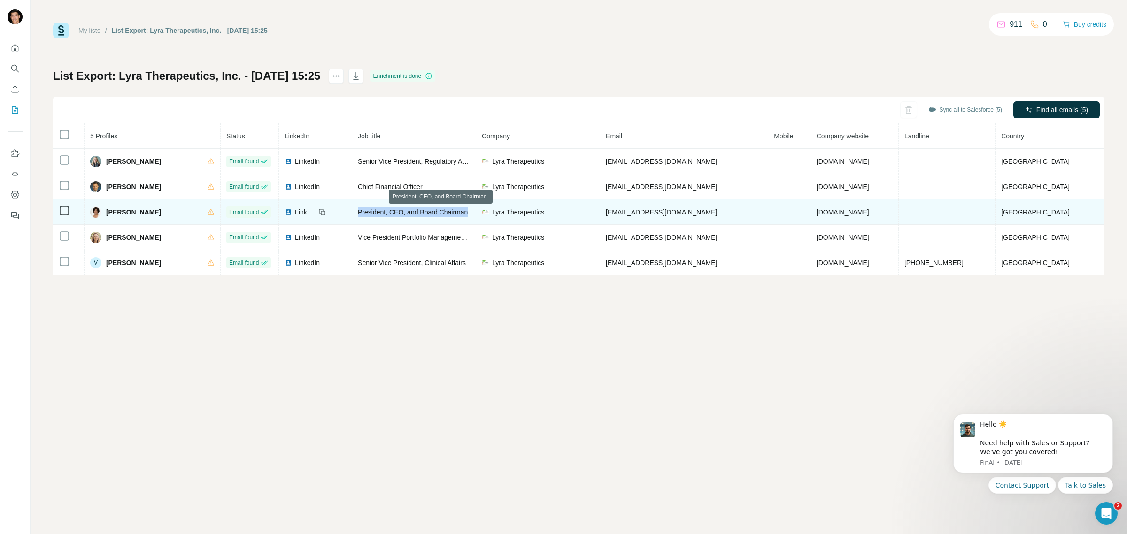
drag, startPoint x: 385, startPoint y: 210, endPoint x: 500, endPoint y: 212, distance: 114.6
click at [476, 212] on td "President, CEO, and Board Chairman" at bounding box center [414, 212] width 124 height 25
copy span "President, CEO, and Board Chairman"
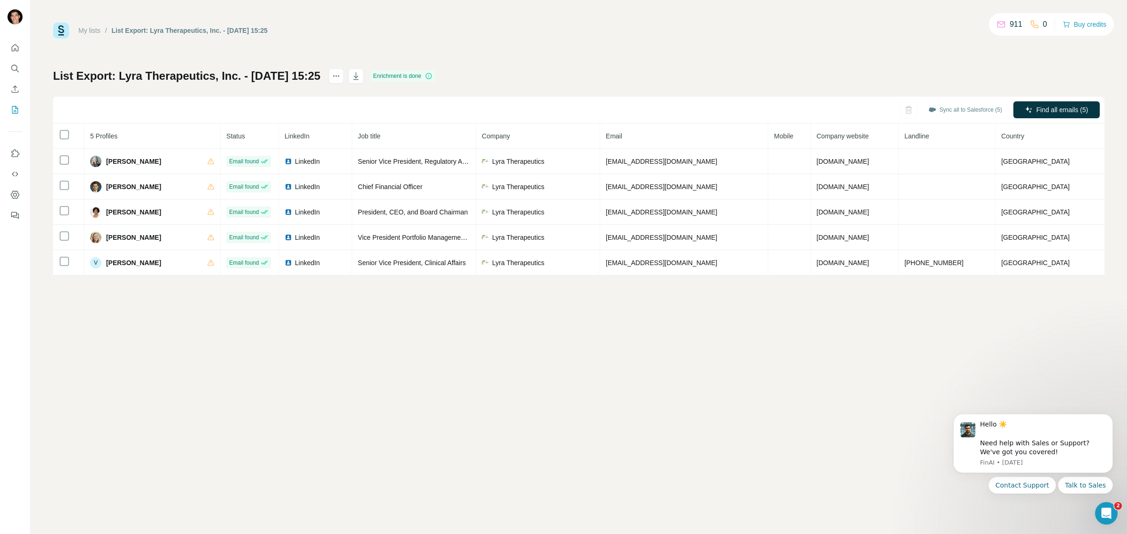
click at [644, 366] on div "My lists / List Export: Lyra Therapeutics, Inc. - 08/10/2025 15:25 911 0 Buy cr…" at bounding box center [579, 267] width 1096 height 534
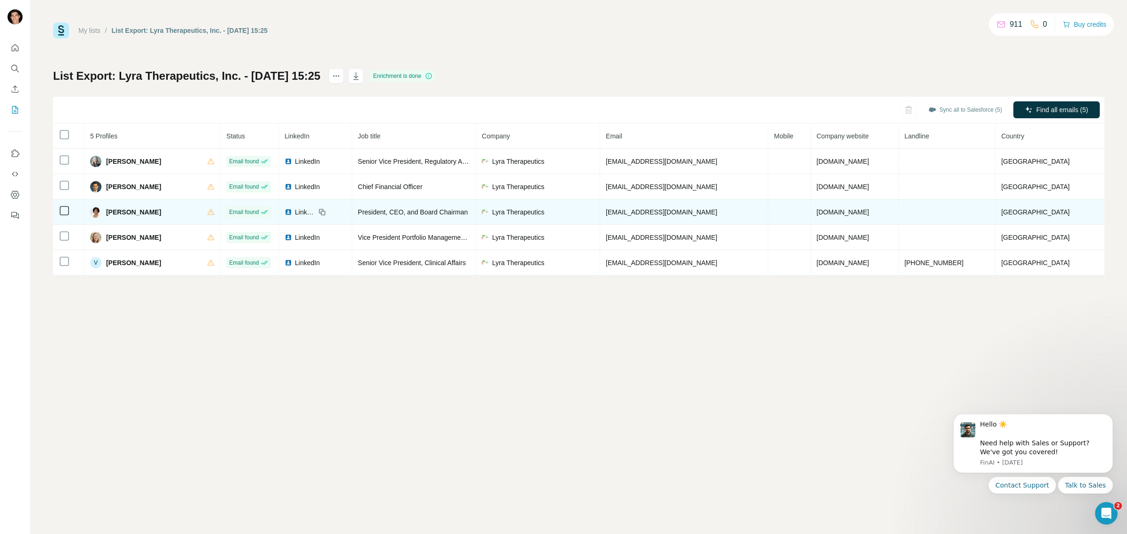
click at [388, 212] on span "President, CEO, and Board Chairman" at bounding box center [413, 212] width 110 height 8
drag, startPoint x: 386, startPoint y: 212, endPoint x: 509, endPoint y: 219, distance: 123.7
click at [509, 219] on tr "Maria Palasis Email found LinkedIn President, CEO, and Board Chairman Lyra Ther…" at bounding box center [578, 212] width 1051 height 25
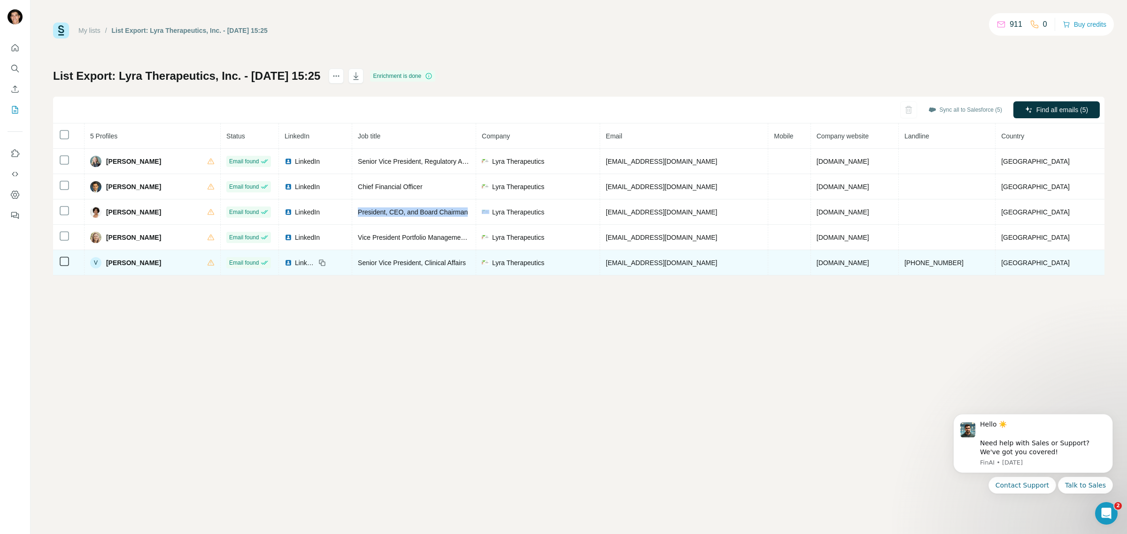
copy span "President, CEO, and Board Chairman"
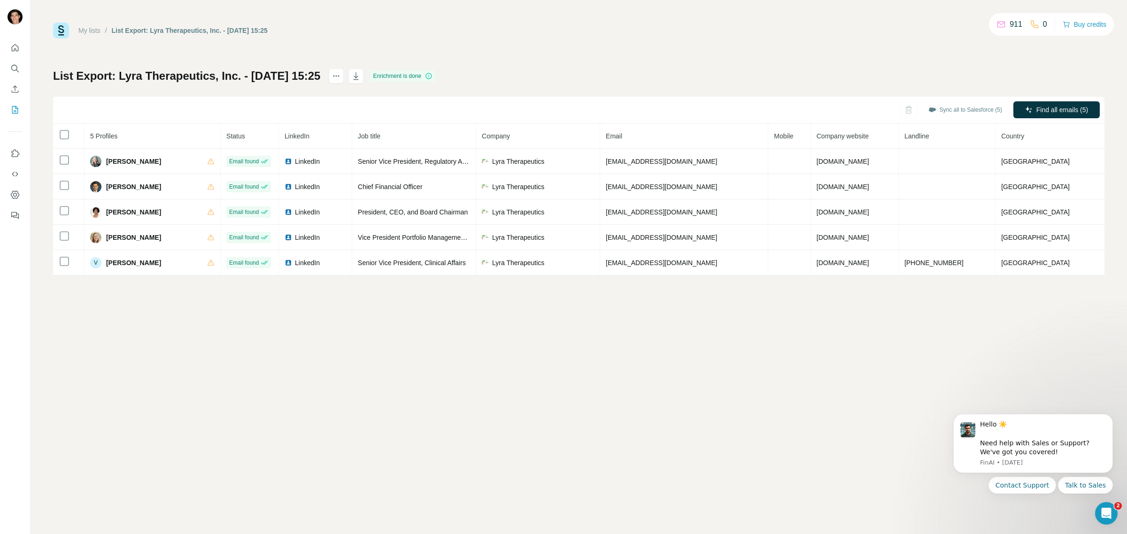
drag, startPoint x: 484, startPoint y: 388, endPoint x: 489, endPoint y: 379, distance: 10.3
click at [484, 388] on div "My lists / List Export: Lyra Therapeutics, Inc. - 08/10/2025 15:25 911 0 Buy cr…" at bounding box center [579, 267] width 1096 height 534
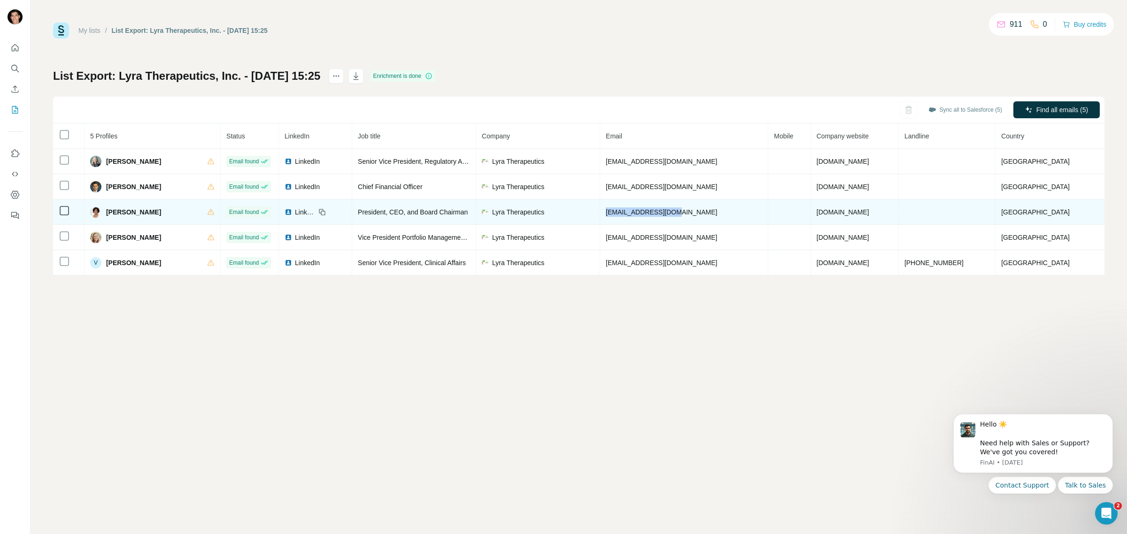
drag, startPoint x: 633, startPoint y: 214, endPoint x: 707, endPoint y: 220, distance: 74.0
click at [707, 220] on td "mpalasis@lyratx.com" at bounding box center [684, 212] width 168 height 25
copy span "mpalasis@lyratx.com"
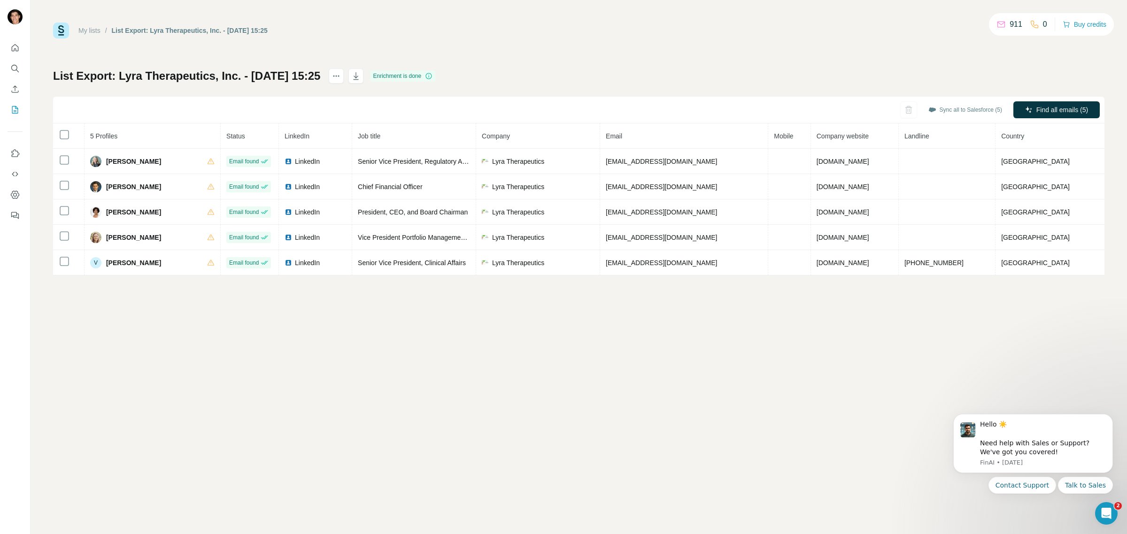
click at [369, 348] on div "My lists / List Export: Lyra Therapeutics, Inc. - 08/10/2025 15:25 911 0 Buy cr…" at bounding box center [579, 267] width 1096 height 534
drag, startPoint x: 257, startPoint y: 321, endPoint x: 320, endPoint y: 320, distance: 63.4
click at [257, 321] on div "My lists / List Export: Lyra Therapeutics, Inc. - 08/10/2025 15:25 911 0 Buy cr…" at bounding box center [579, 267] width 1096 height 534
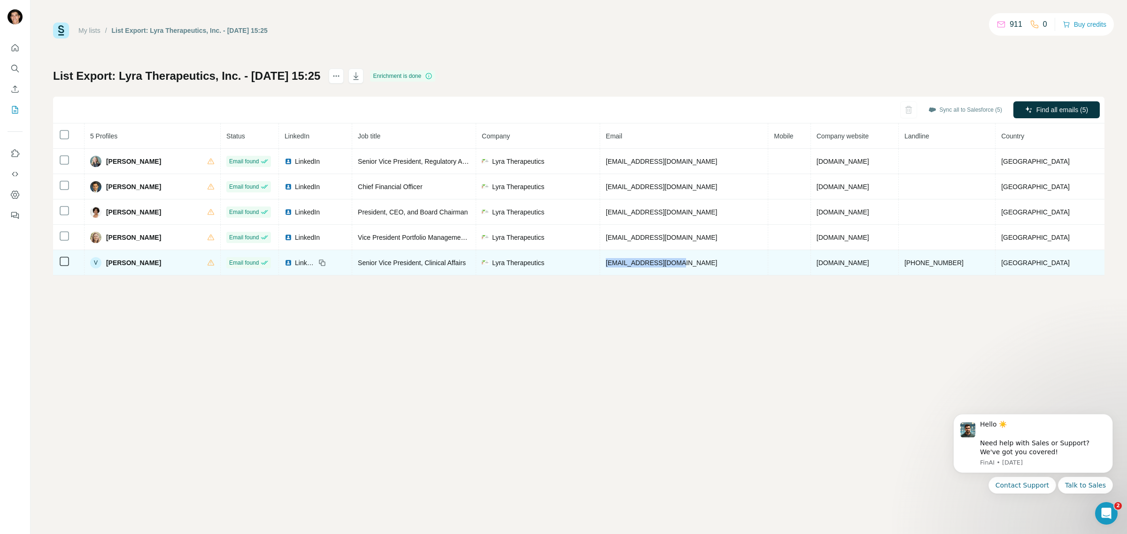
drag, startPoint x: 633, startPoint y: 266, endPoint x: 708, endPoint y: 266, distance: 75.1
click at [708, 266] on td "vbelanger@lyratx.com" at bounding box center [684, 262] width 168 height 25
copy span "vbelanger@lyratx.com"
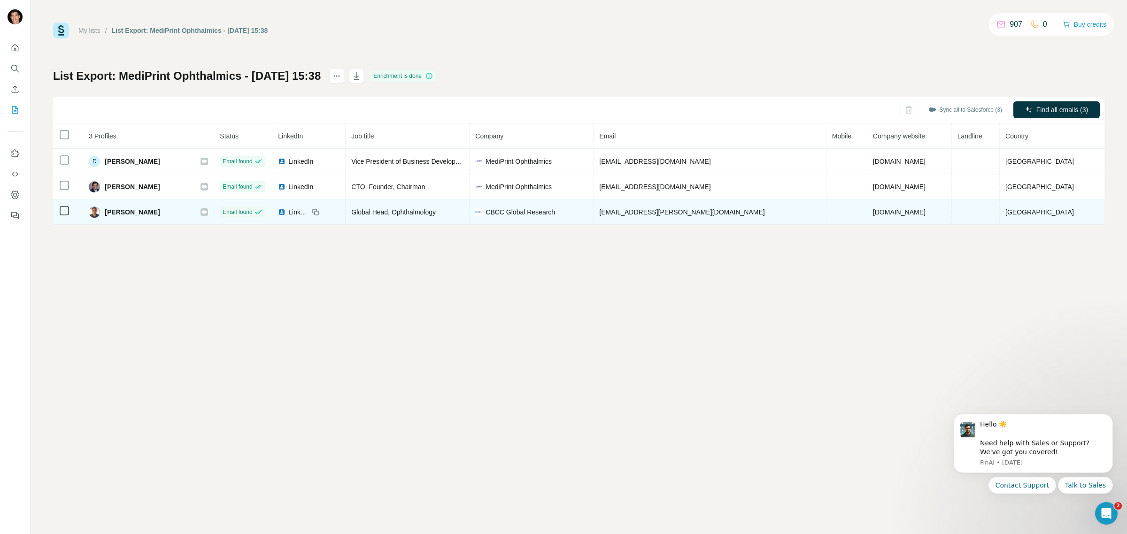
click at [207, 209] on icon at bounding box center [204, 212] width 6 height 8
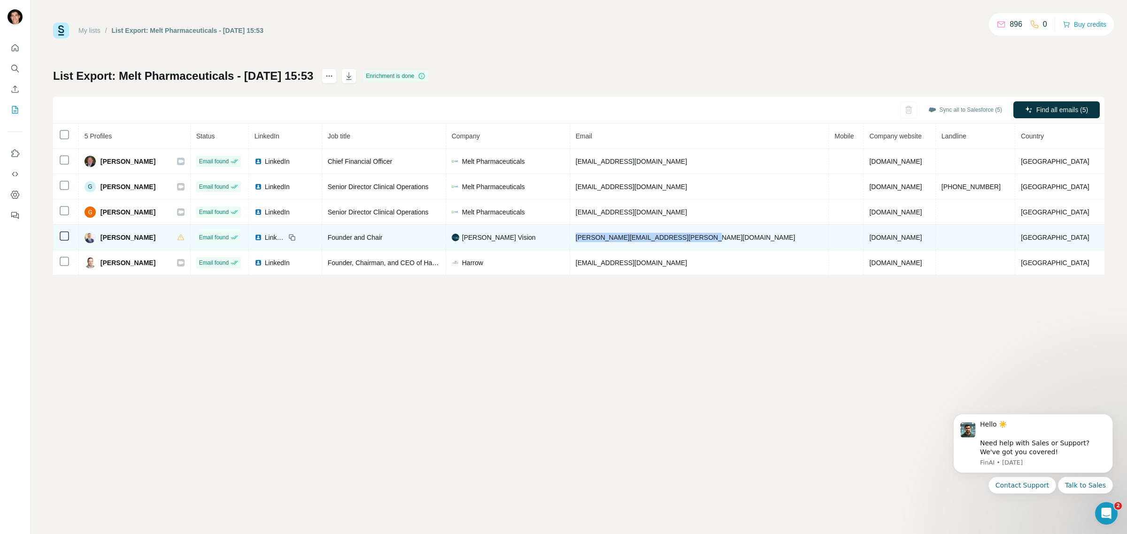
drag, startPoint x: 604, startPoint y: 240, endPoint x: 736, endPoint y: 243, distance: 132.4
click at [736, 243] on td "john.berdahl@vancethompsonvision.com" at bounding box center [699, 237] width 259 height 25
copy span "john.berdahl@vancethompsonvision.com"
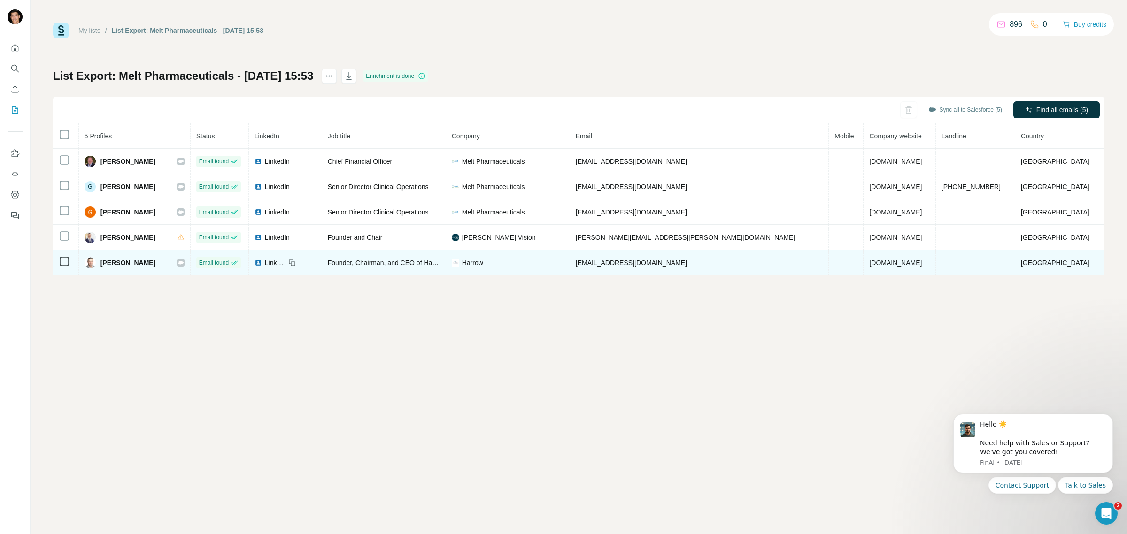
click at [184, 266] on icon at bounding box center [181, 263] width 6 height 8
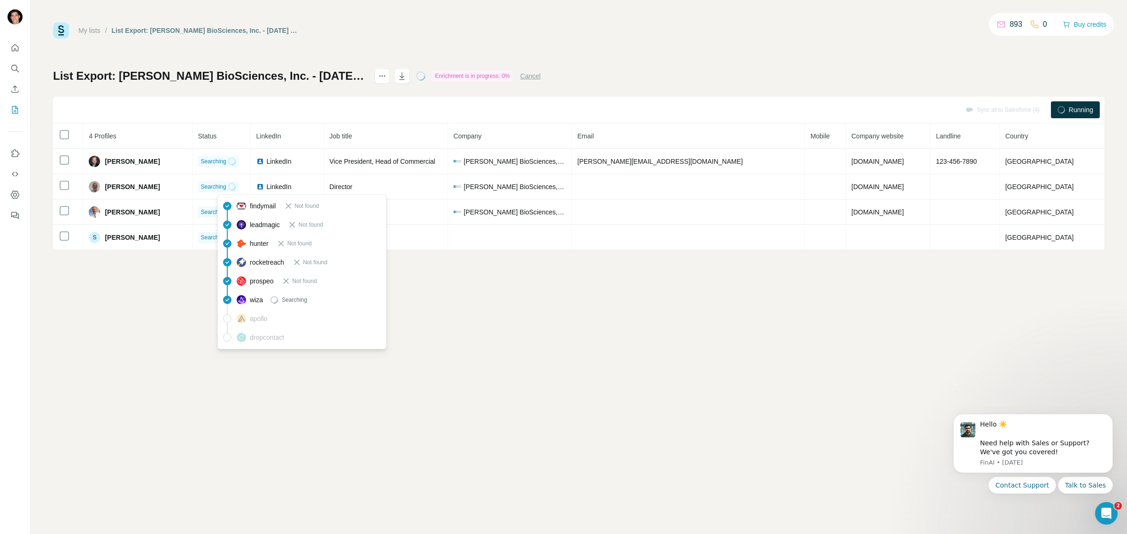
click at [655, 351] on div "My lists / List Export: [PERSON_NAME] BioSciences, Inc. - [DATE] 16:17 893 0 Bu…" at bounding box center [579, 267] width 1096 height 534
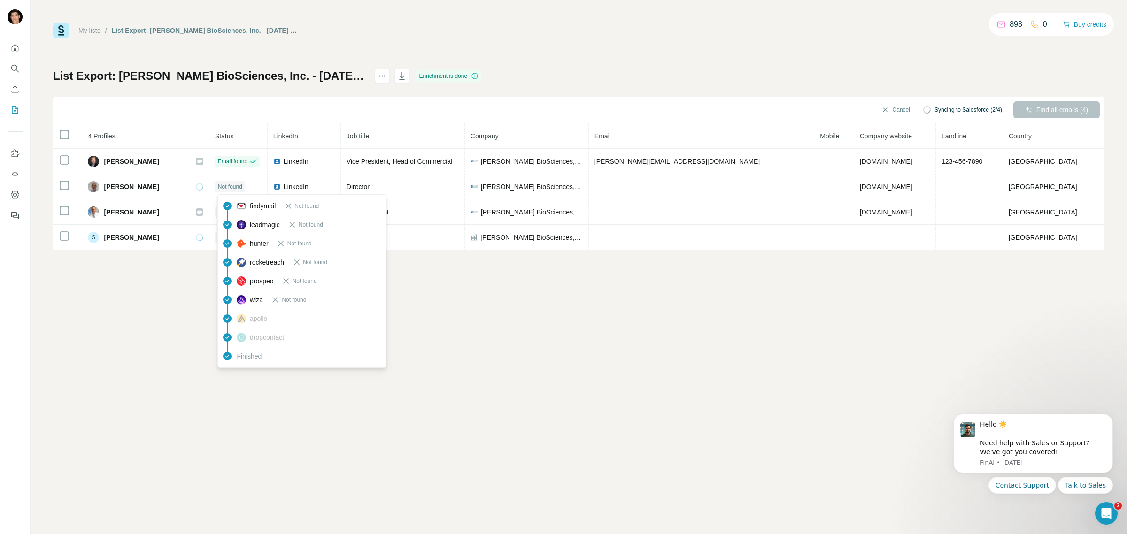
click at [608, 323] on div "My lists / List Export: NIELSEN BioSciences, Inc. - 08/10/2025 16:17 893 0 Buy …" at bounding box center [579, 267] width 1096 height 534
click at [517, 77] on div "List Export: NIELSEN BioSciences, Inc. - 08/10/2025 16:17 Enrichment is done Sy…" at bounding box center [578, 160] width 1051 height 182
